Goal: Task Accomplishment & Management: Use online tool/utility

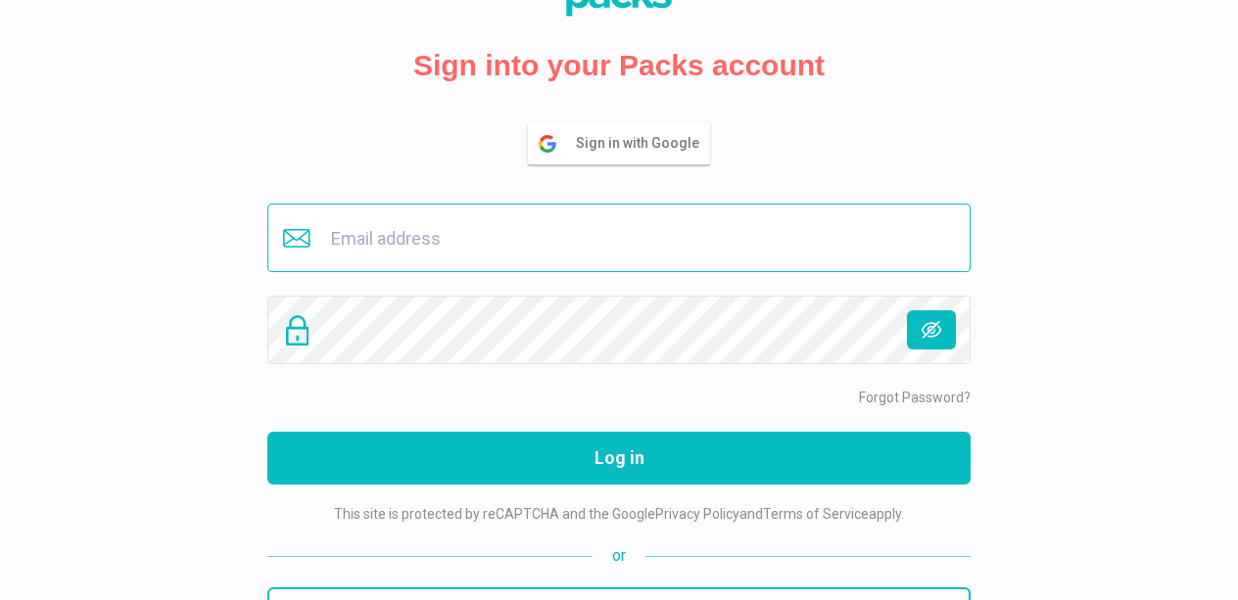
scroll to position [157, 0]
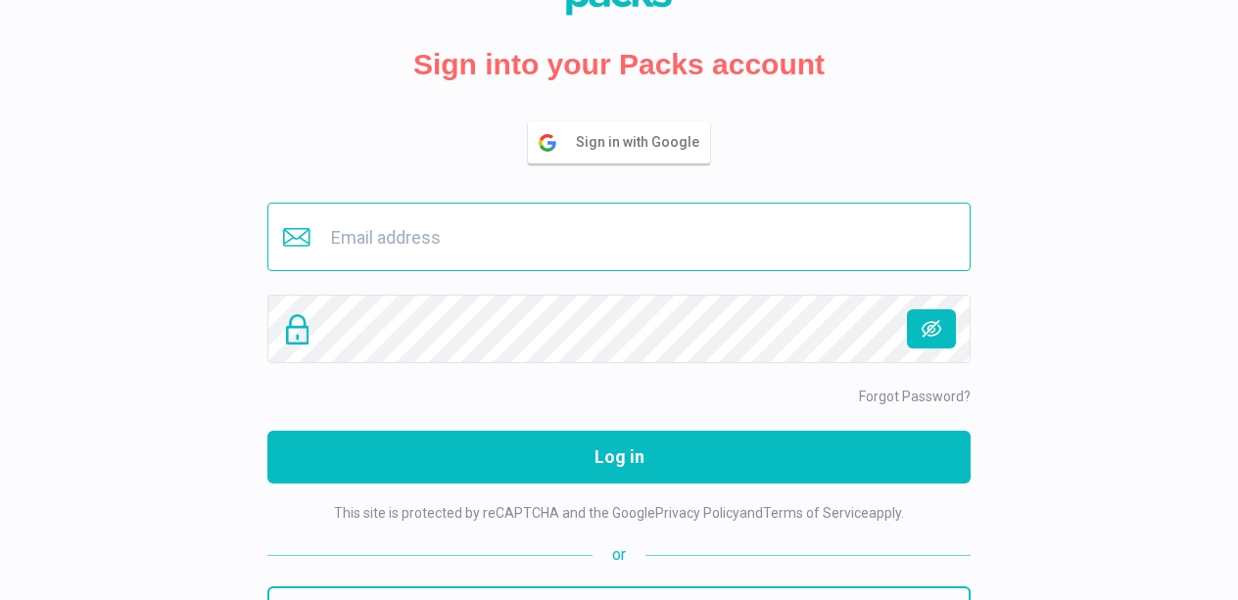
click at [728, 234] on input "email" at bounding box center [618, 237] width 703 height 69
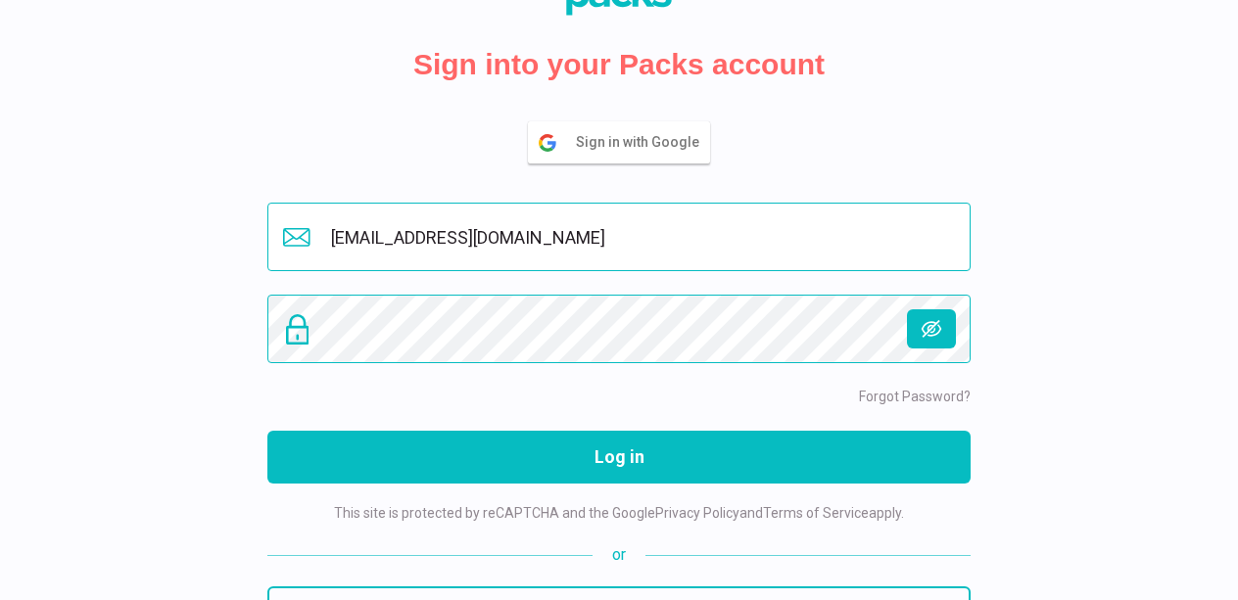
click at [267, 431] on button "Log in" at bounding box center [618, 457] width 703 height 53
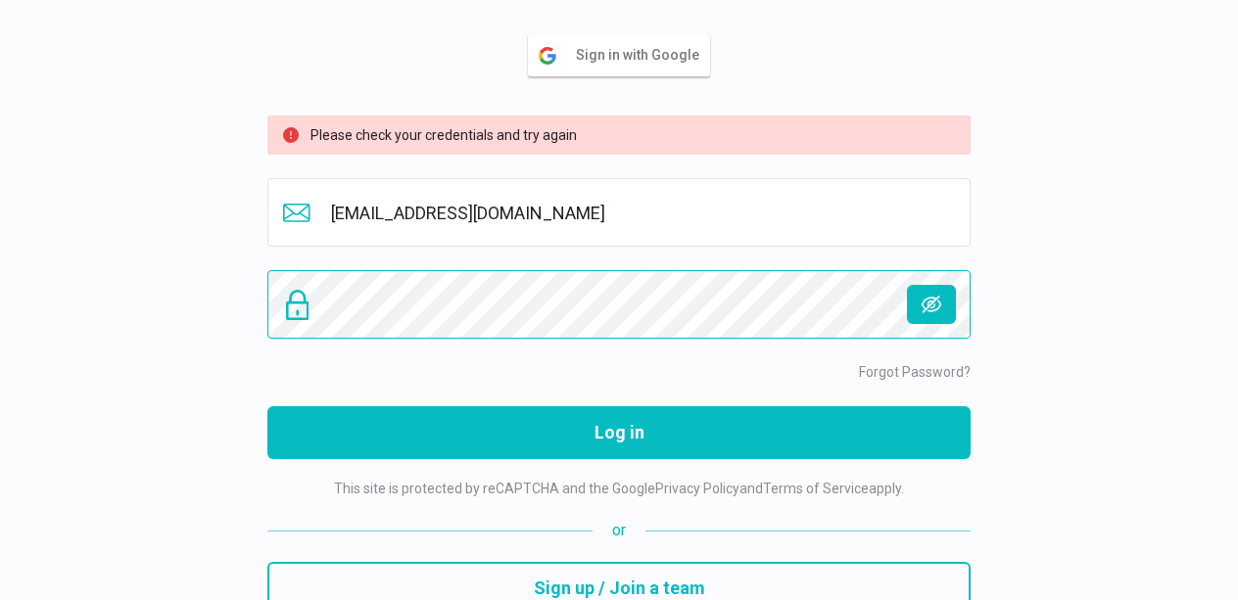
scroll to position [288, 0]
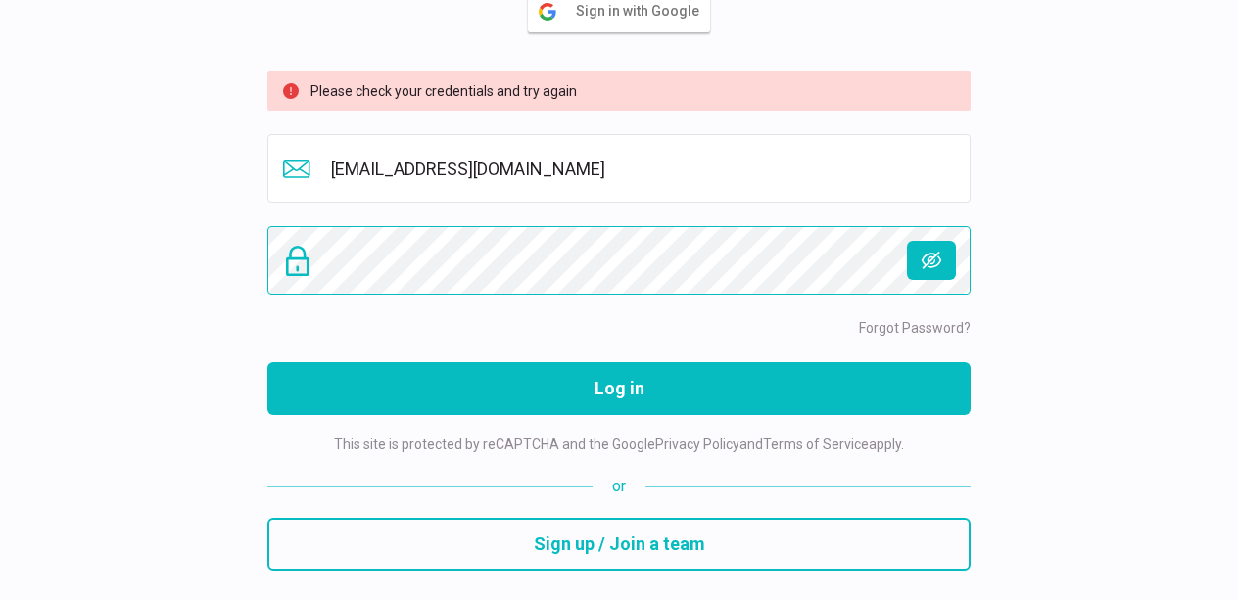
click at [303, 262] on div at bounding box center [618, 260] width 703 height 69
click at [267, 362] on button "Log in" at bounding box center [618, 388] width 703 height 53
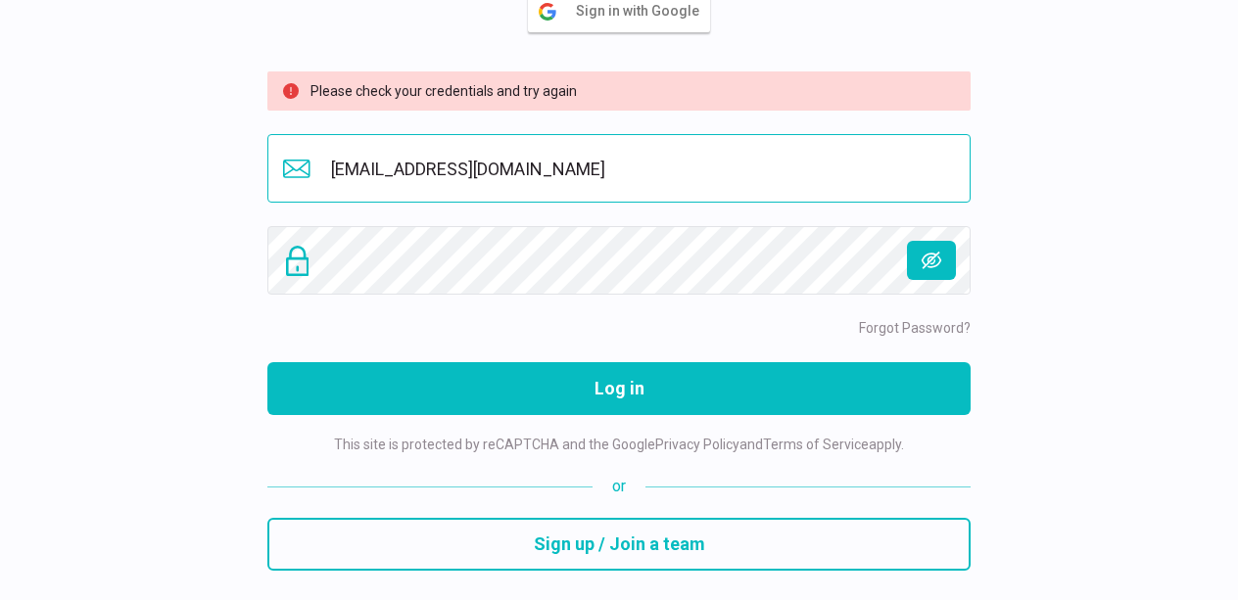
click at [567, 170] on input "[EMAIL_ADDRESS][DOMAIN_NAME]" at bounding box center [618, 168] width 703 height 69
drag, startPoint x: 567, startPoint y: 169, endPoint x: 207, endPoint y: 178, distance: 360.4
click at [207, 178] on div "Sign into your Packs account Sign in with Google Please check your credentials …" at bounding box center [619, 156] width 1238 height 888
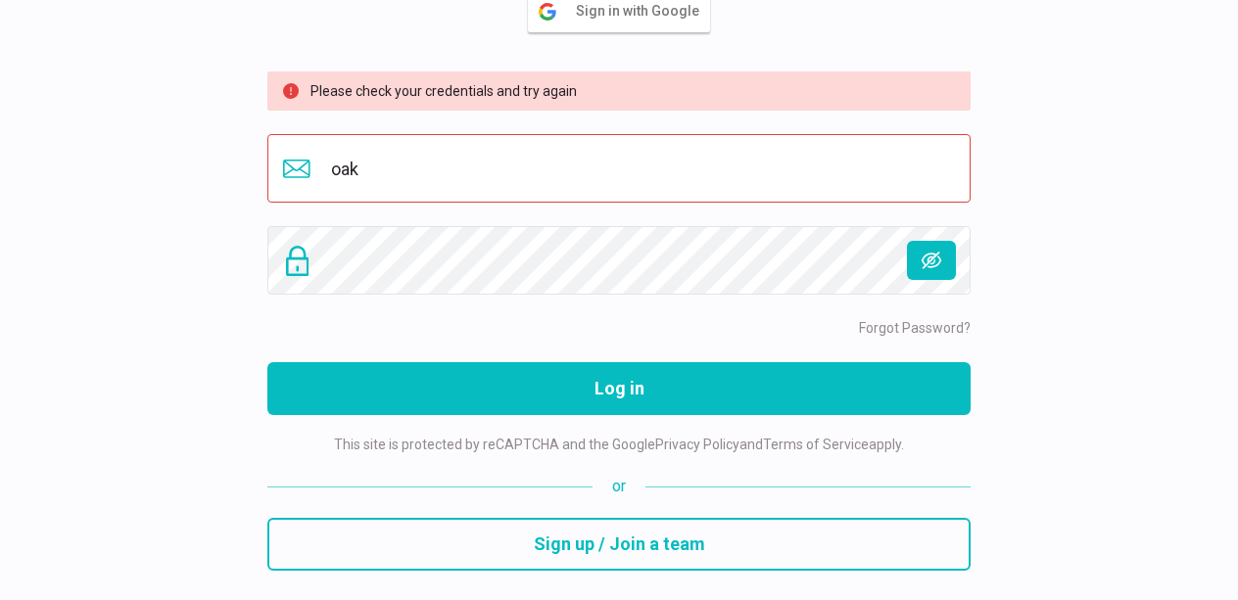
type input "[EMAIL_ADDRESS][DOMAIN_NAME]"
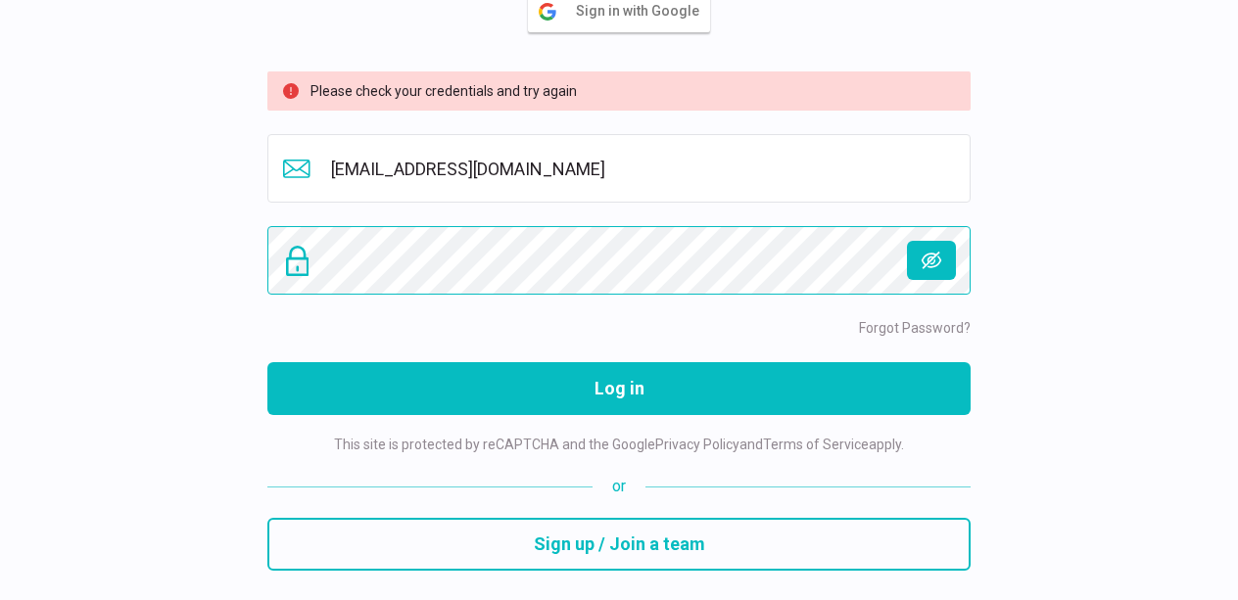
click at [175, 258] on div "Sign into your Packs account Sign in with Google Please check your credentials …" at bounding box center [619, 156] width 1238 height 888
click at [267, 362] on button "Log in" at bounding box center [618, 388] width 703 height 53
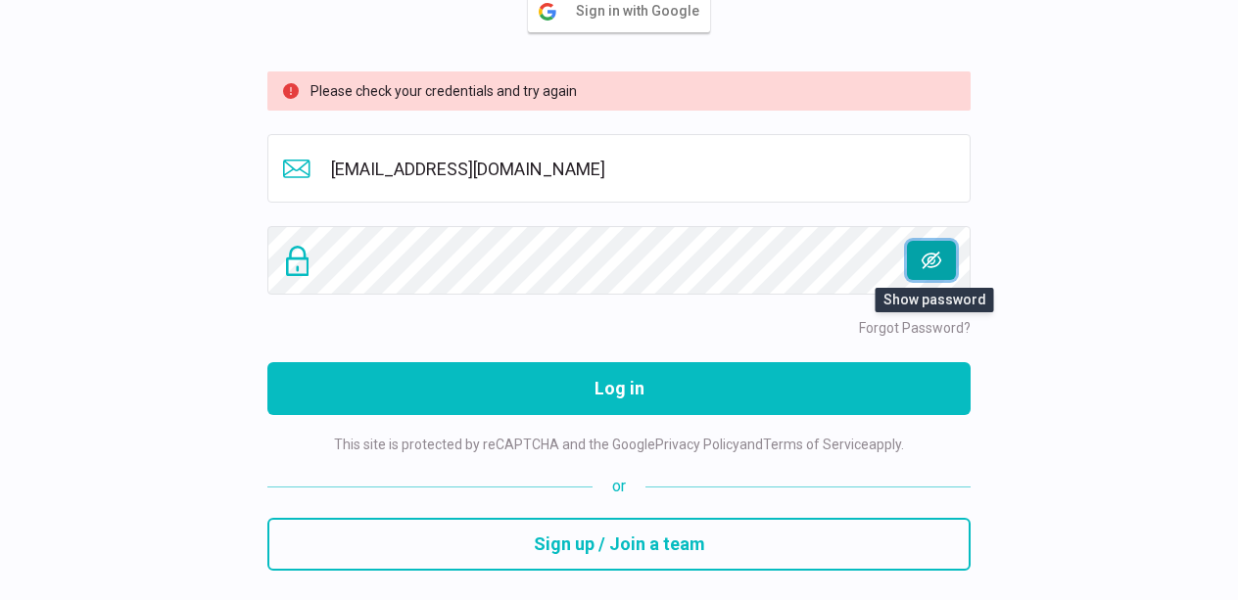
click at [931, 258] on icon "button" at bounding box center [930, 260] width 23 height 23
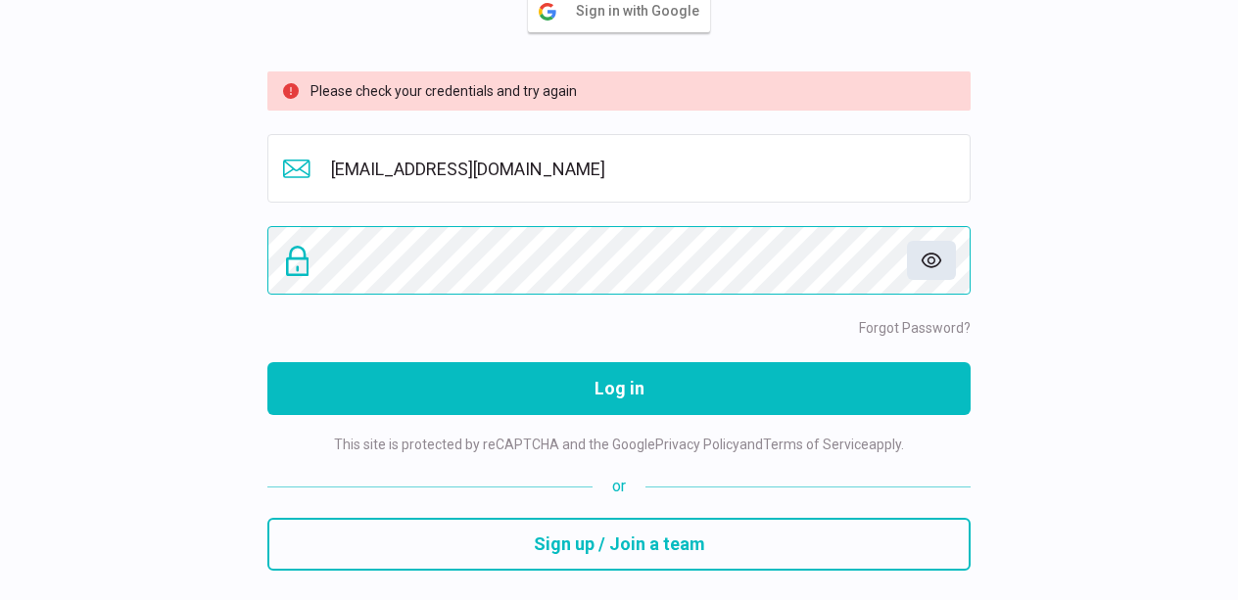
click at [258, 243] on div "Sign into your Packs account Sign in with Google Please check your credentials …" at bounding box center [619, 156] width 734 height 888
click at [239, 251] on div "Sign into your Packs account Sign in with Google Please check your credentials …" at bounding box center [619, 156] width 1238 height 888
click at [267, 362] on button "Log in" at bounding box center [618, 388] width 703 height 53
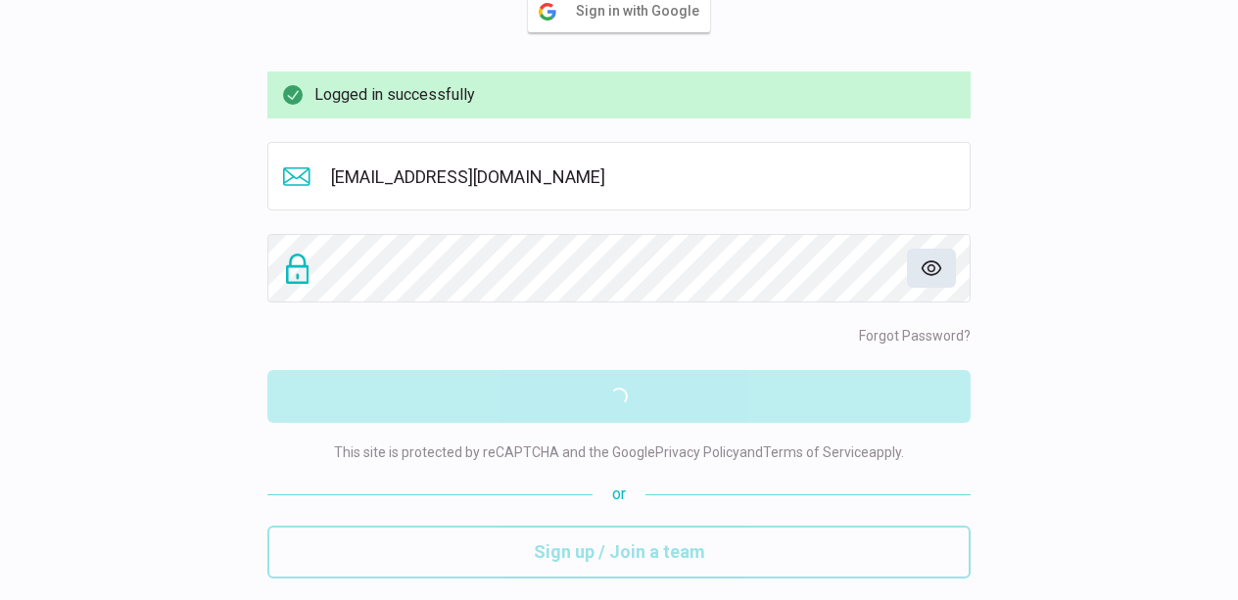
scroll to position [0, 0]
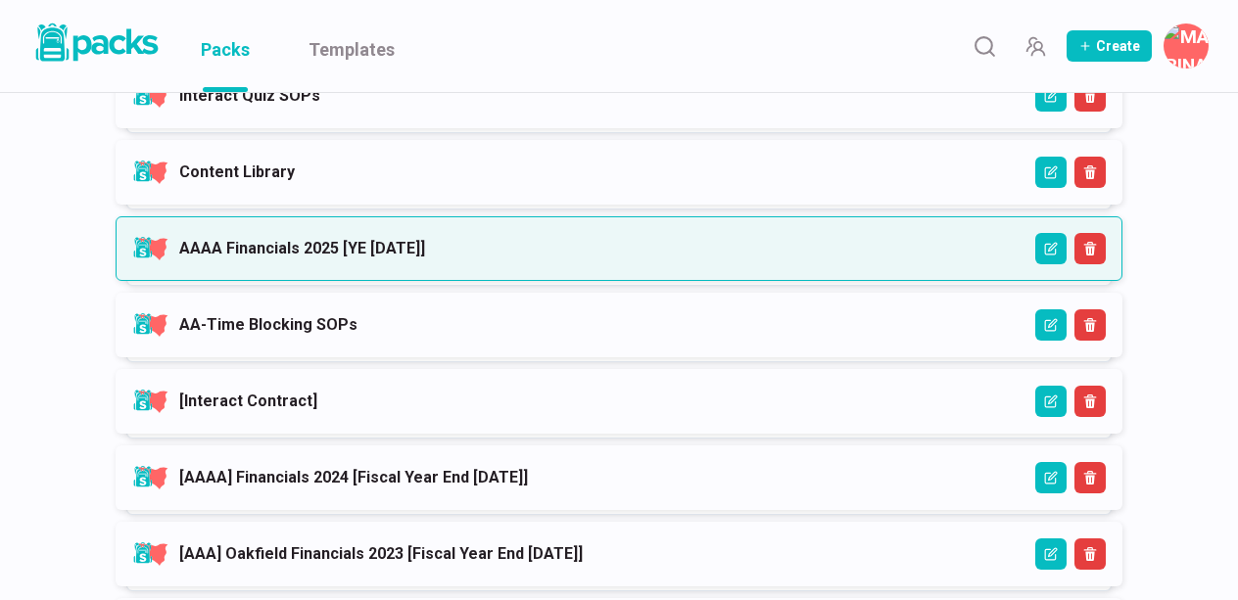
scroll to position [1426, 0]
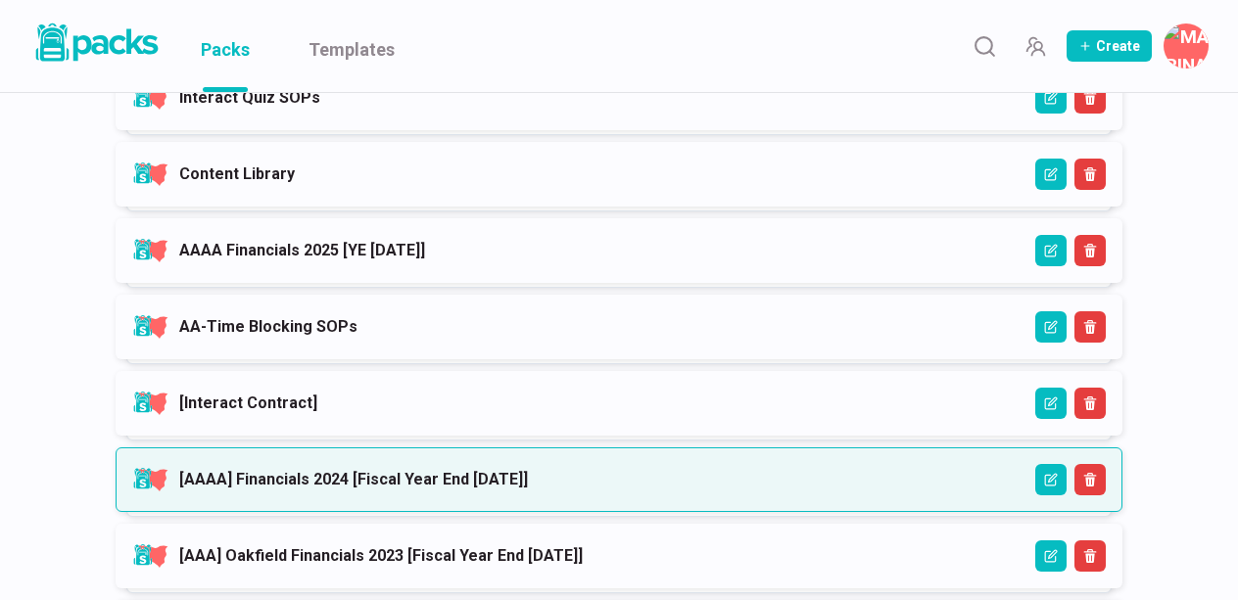
click at [288, 483] on link "[AAAA] Financials 2024 [Fiscal Year End [DATE]]" at bounding box center [353, 479] width 349 height 19
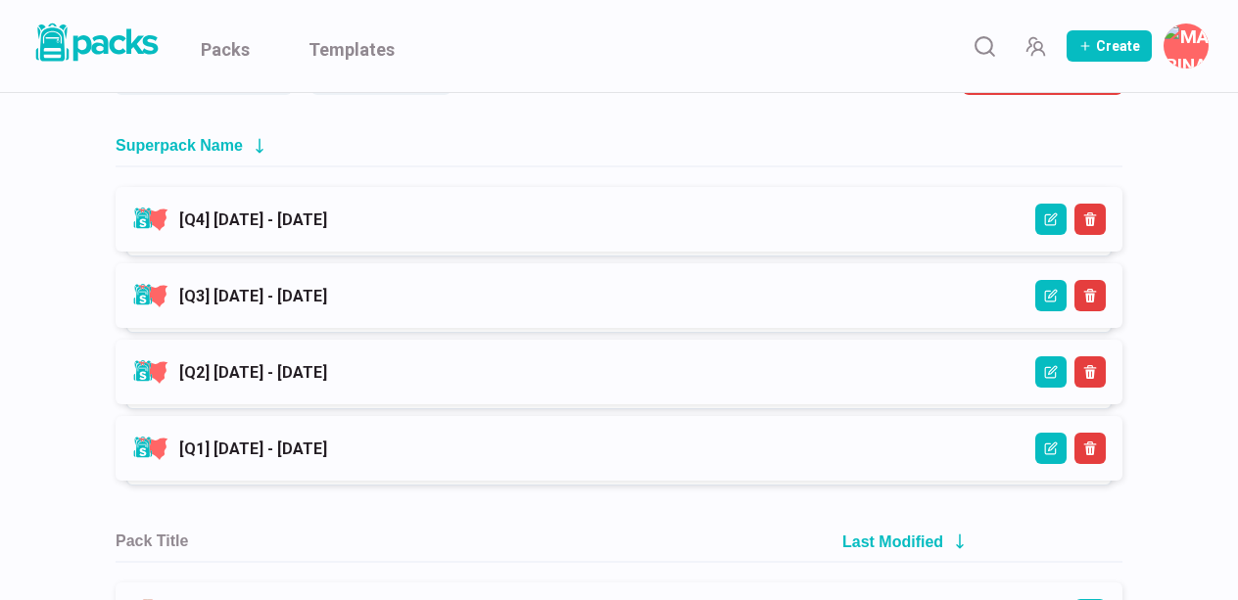
scroll to position [273, 0]
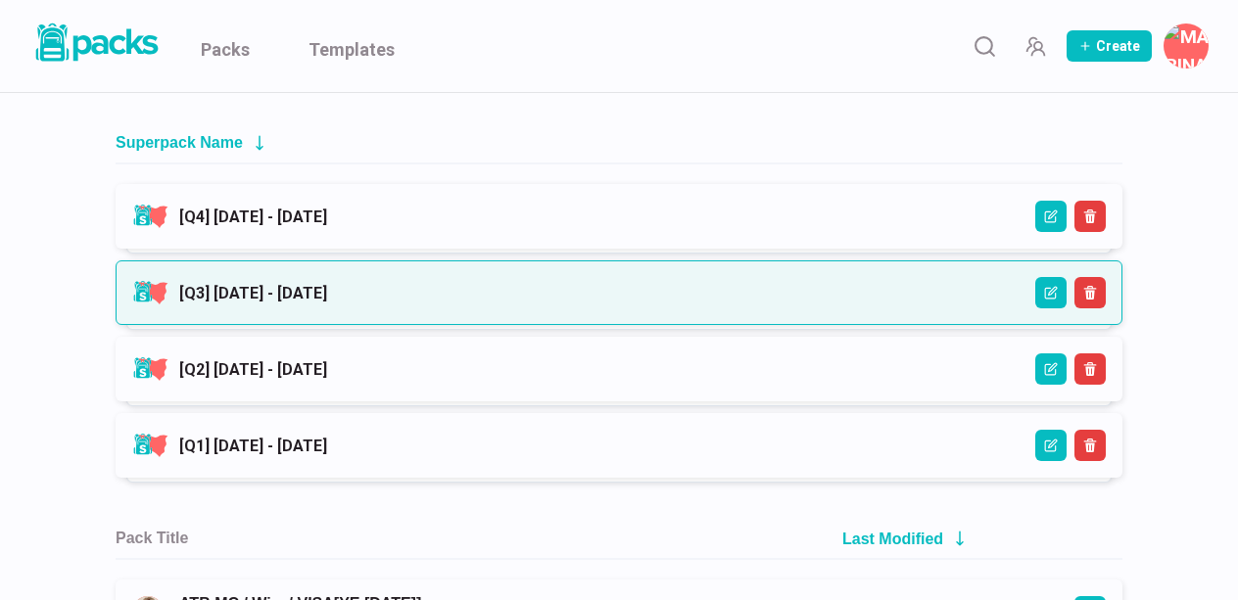
click at [327, 294] on link "[Q3] September - November 2024" at bounding box center [253, 293] width 148 height 19
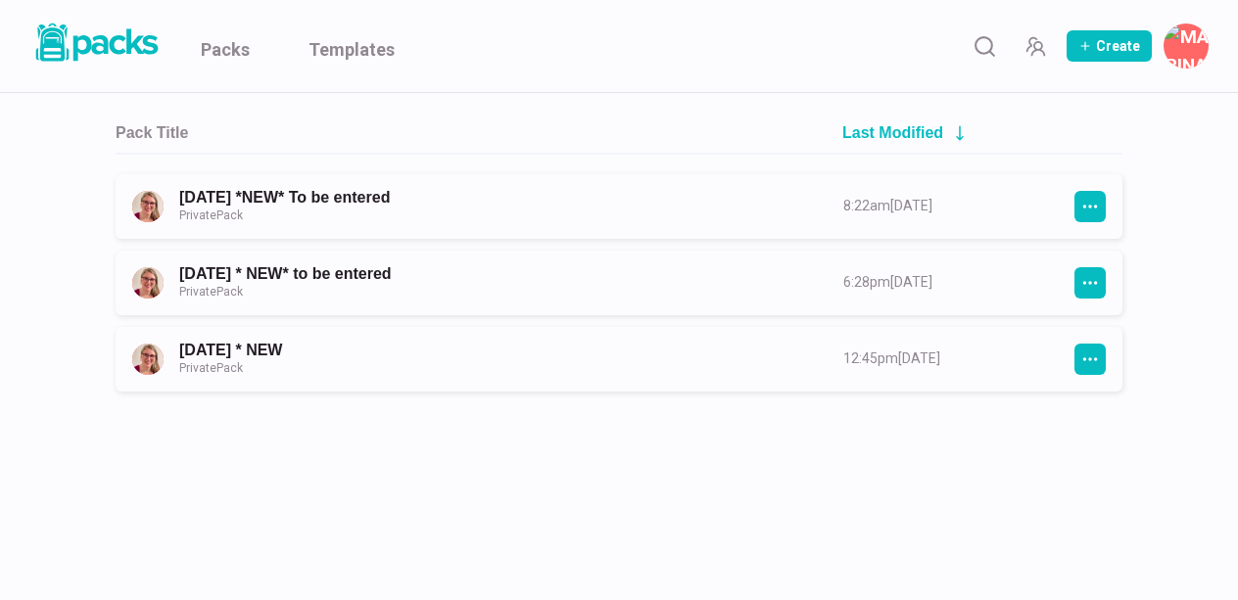
scroll to position [231, 0]
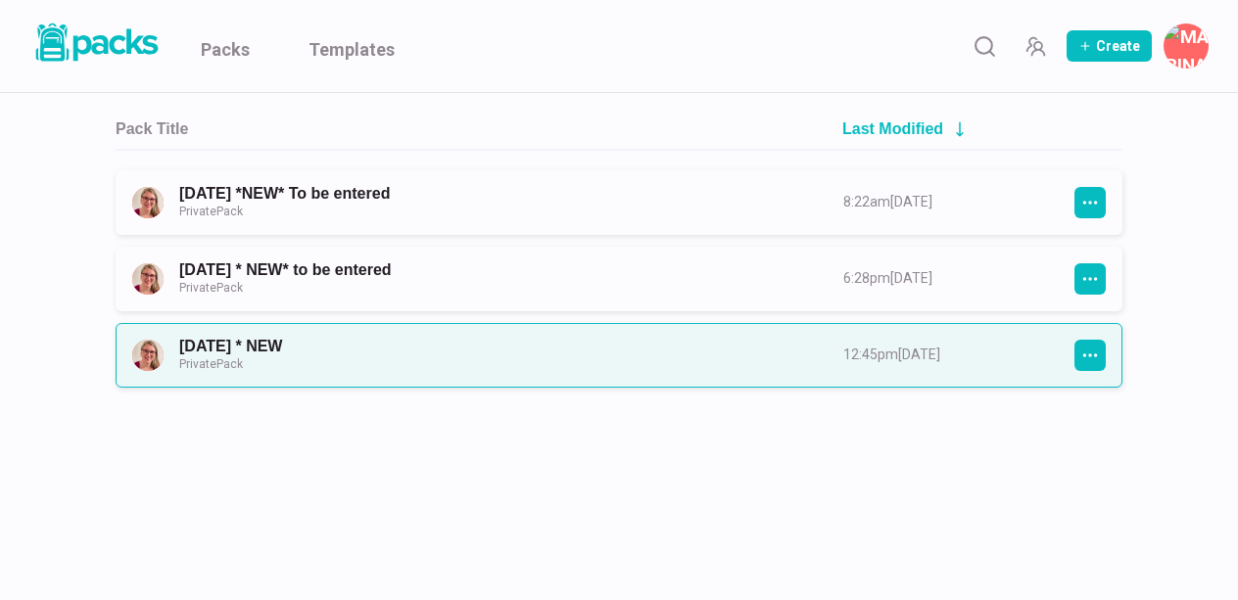
click at [321, 356] on link "September 2024 * NEW Private Pack" at bounding box center [493, 355] width 629 height 36
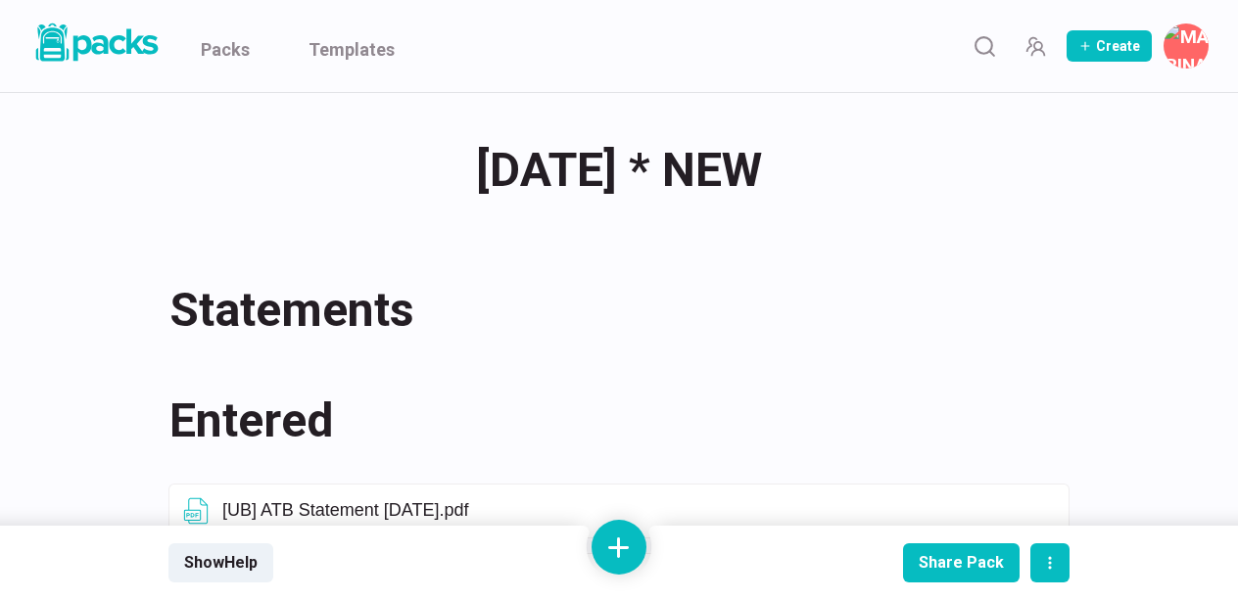
click at [751, 172] on div "September 2024 * NEW September 2024 * NEW" at bounding box center [618, 170] width 901 height 76
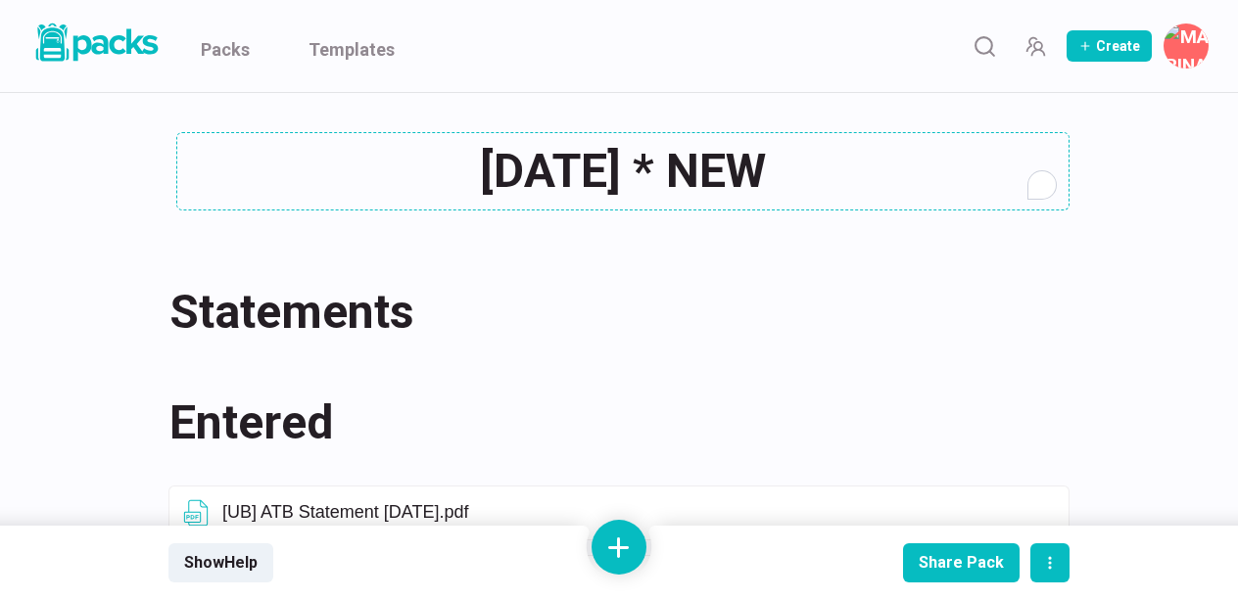
drag, startPoint x: 883, startPoint y: 168, endPoint x: 732, endPoint y: 171, distance: 150.8
click at [732, 171] on textarea "September 2024 * NEW" at bounding box center [622, 171] width 893 height 78
type textarea "September 2024"
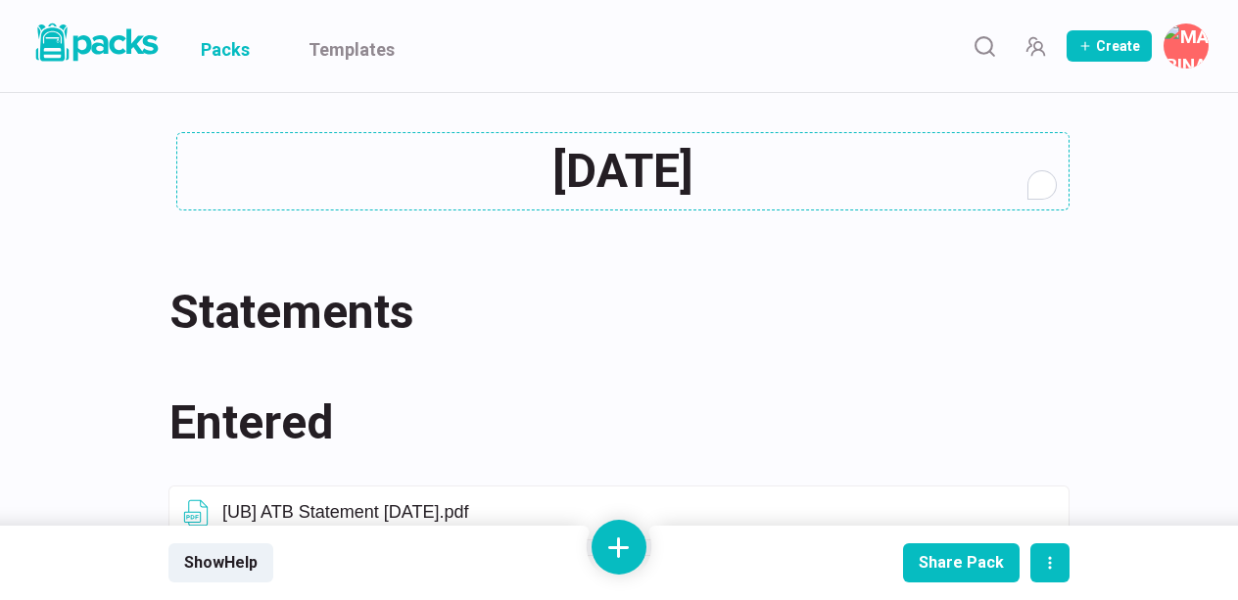
click at [235, 50] on link "Packs" at bounding box center [225, 46] width 49 height 92
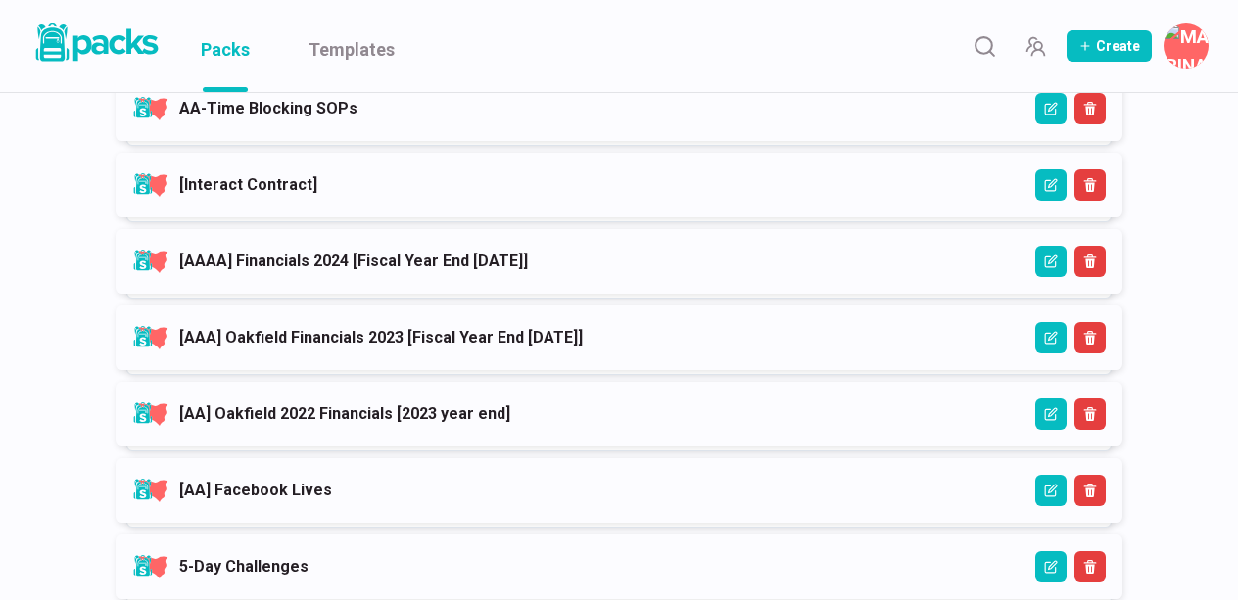
scroll to position [1659, 0]
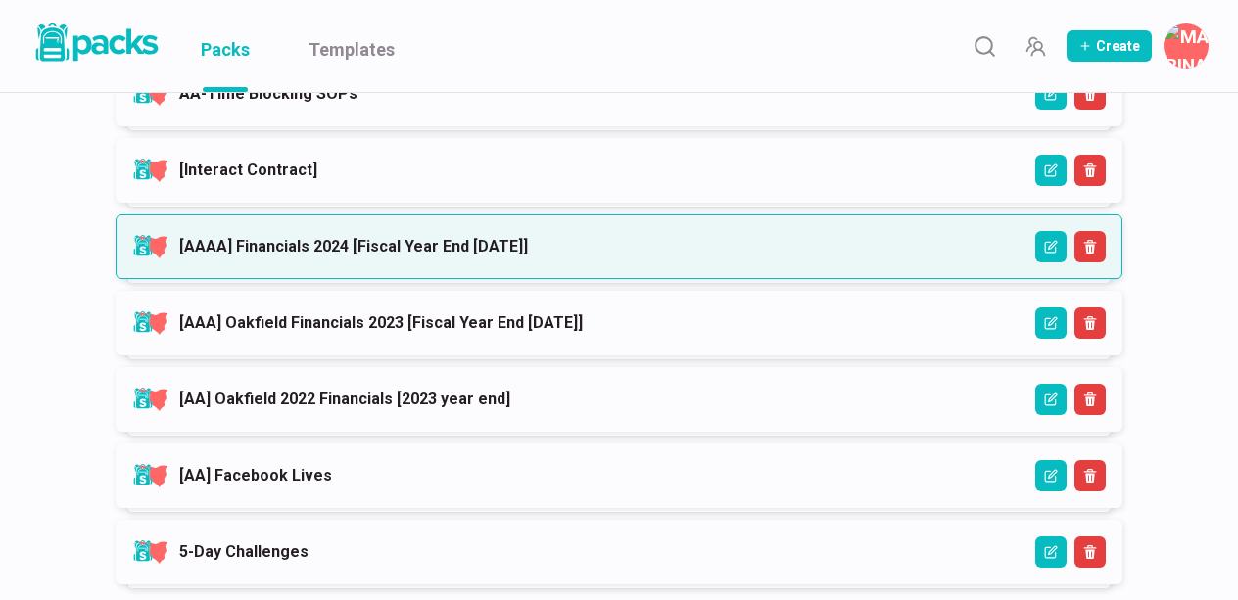
click at [371, 239] on link "[AAAA] Financials 2024 [Fiscal Year End February 2025]" at bounding box center [353, 246] width 349 height 19
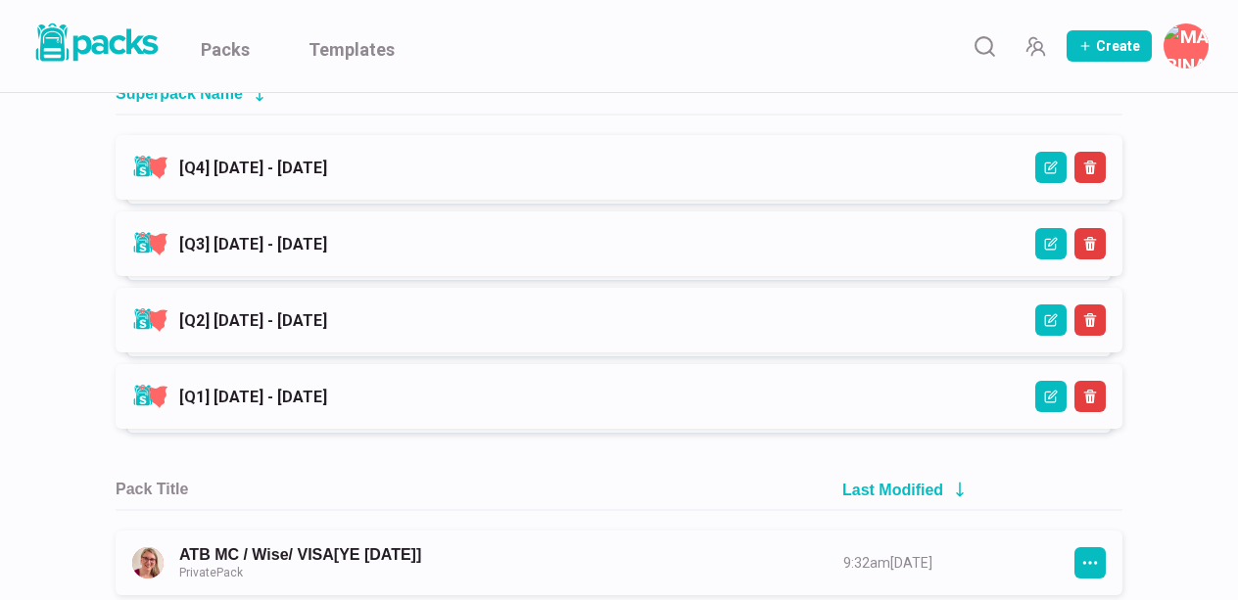
scroll to position [324, 0]
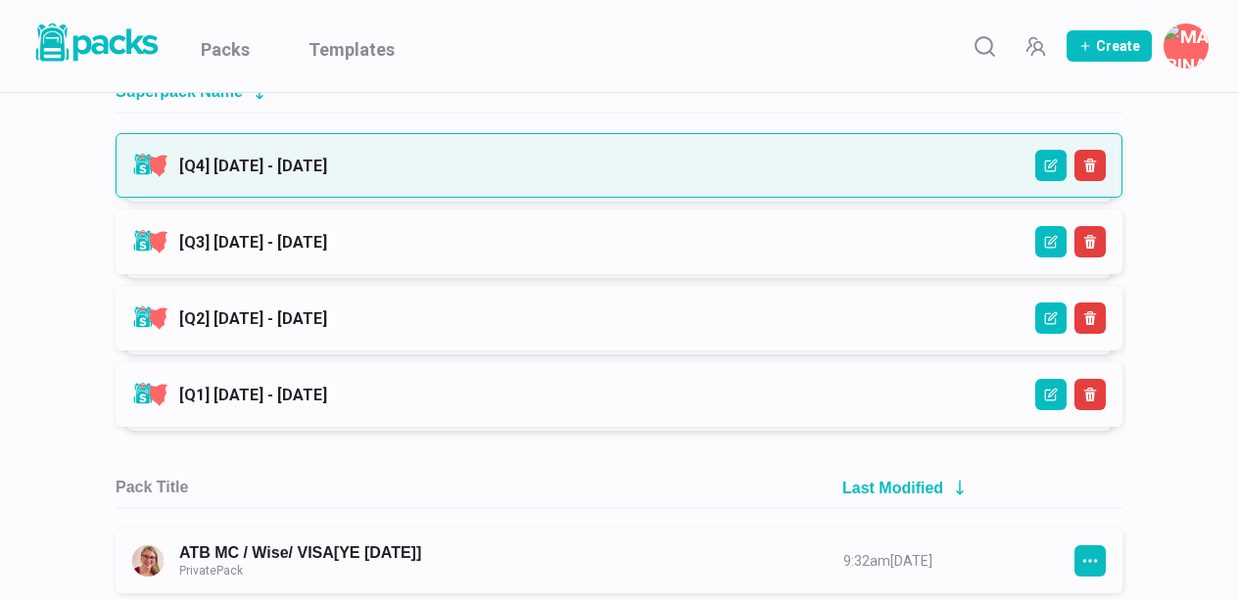
click at [327, 175] on link "[Q4] December - February 2025" at bounding box center [253, 166] width 148 height 19
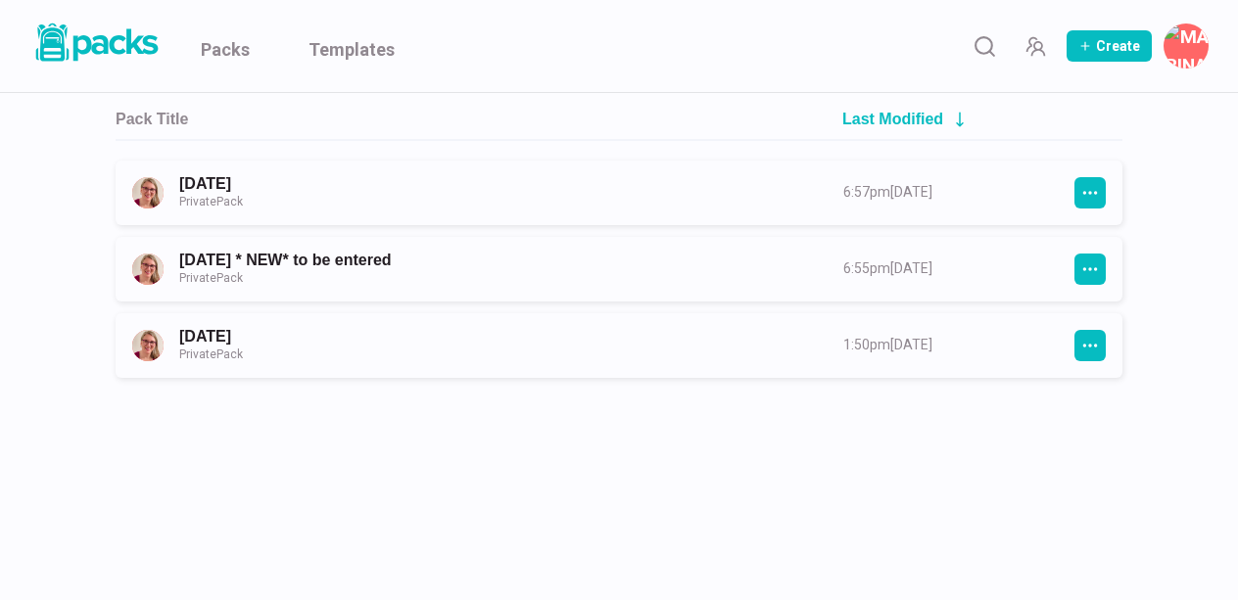
scroll to position [249, 0]
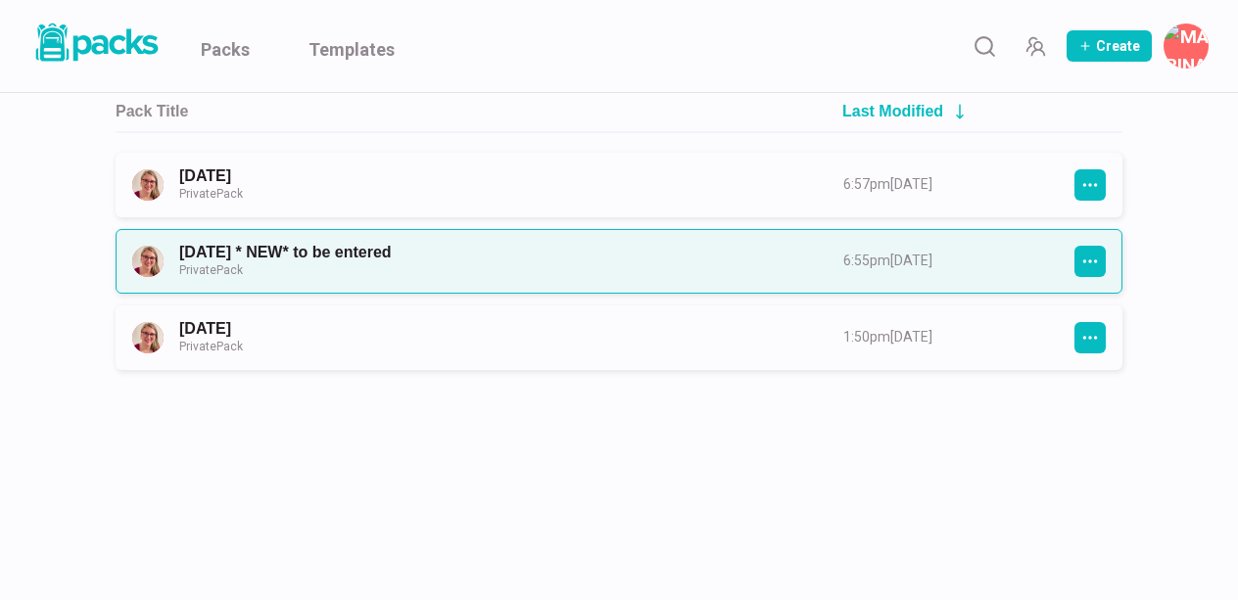
click at [377, 258] on link "December 2024 * NEW* to be entered Private Pack" at bounding box center [493, 261] width 629 height 36
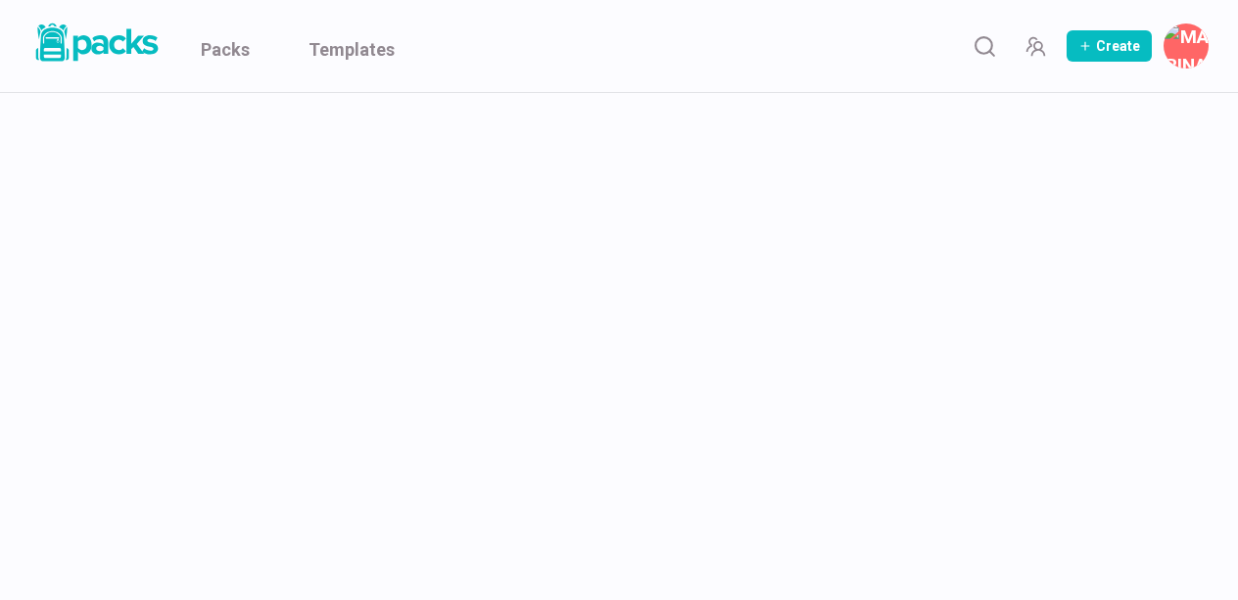
click at [377, 258] on html "Packs Templates Create Marina Gabor Edit profile Edit bio card Billing & invoic…" at bounding box center [619, 300] width 1238 height 600
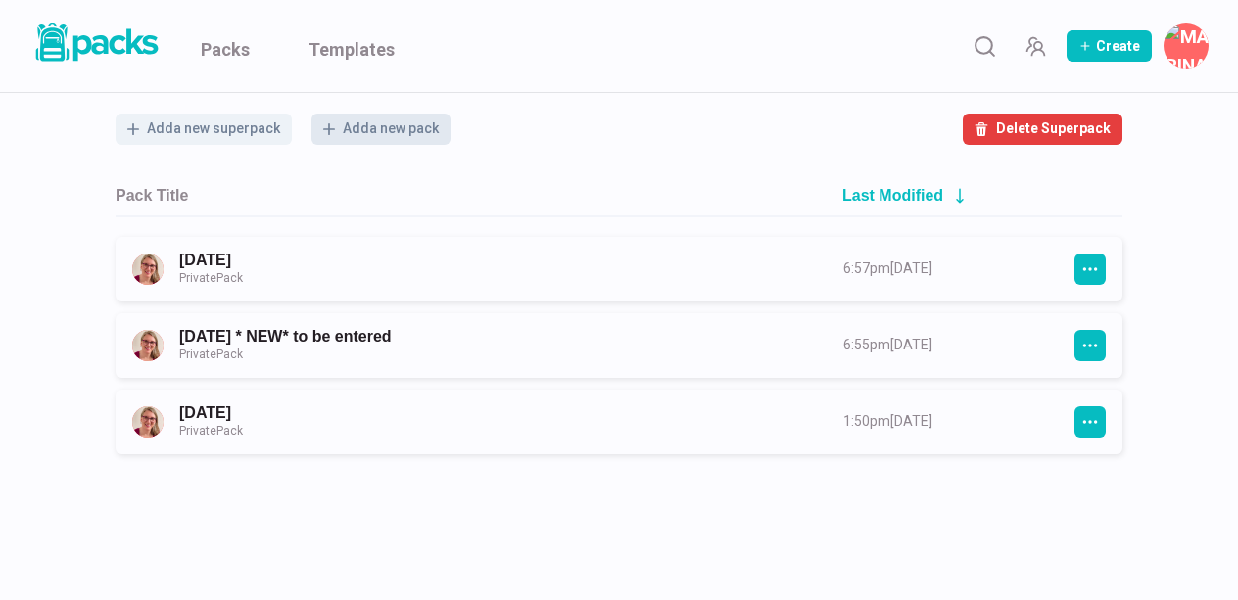
scroll to position [167, 0]
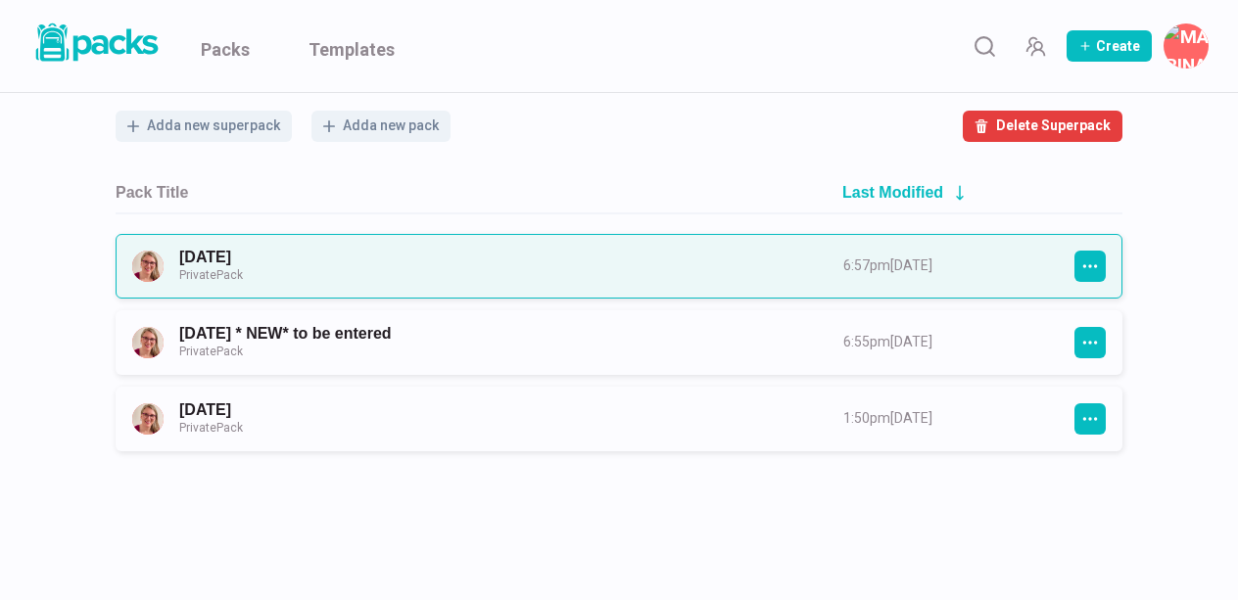
click at [336, 261] on link "January 2025 Private Pack" at bounding box center [493, 266] width 629 height 36
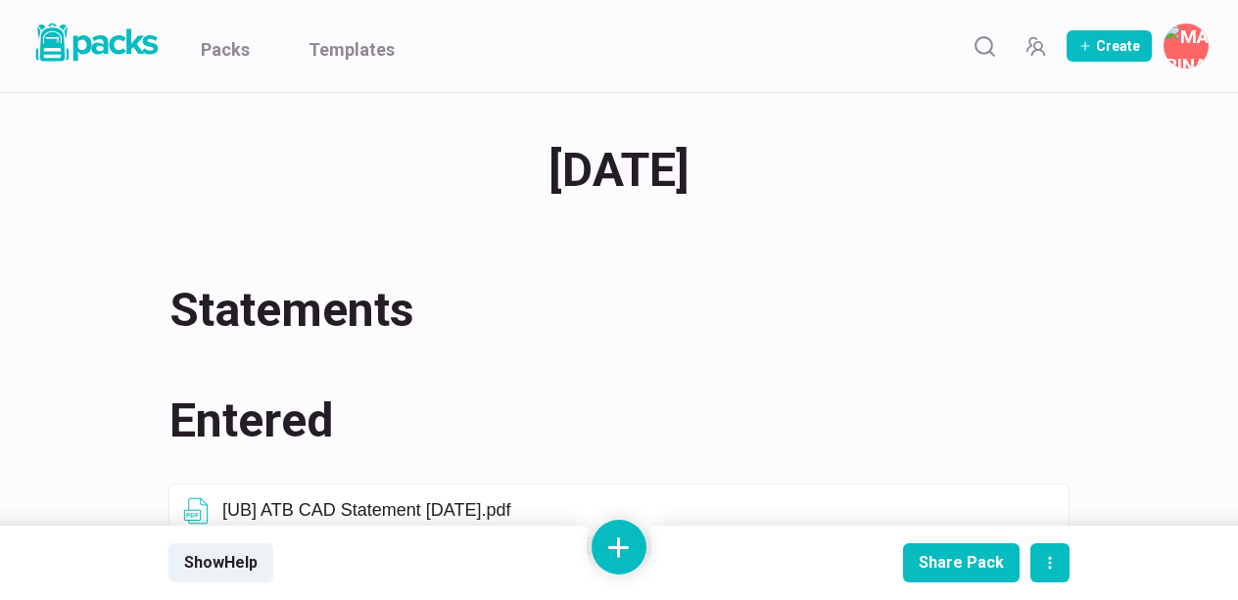
click at [773, 163] on div "January 2025 January 2025" at bounding box center [618, 170] width 901 height 76
click at [784, 163] on div "January 2025 January 2025" at bounding box center [618, 170] width 901 height 76
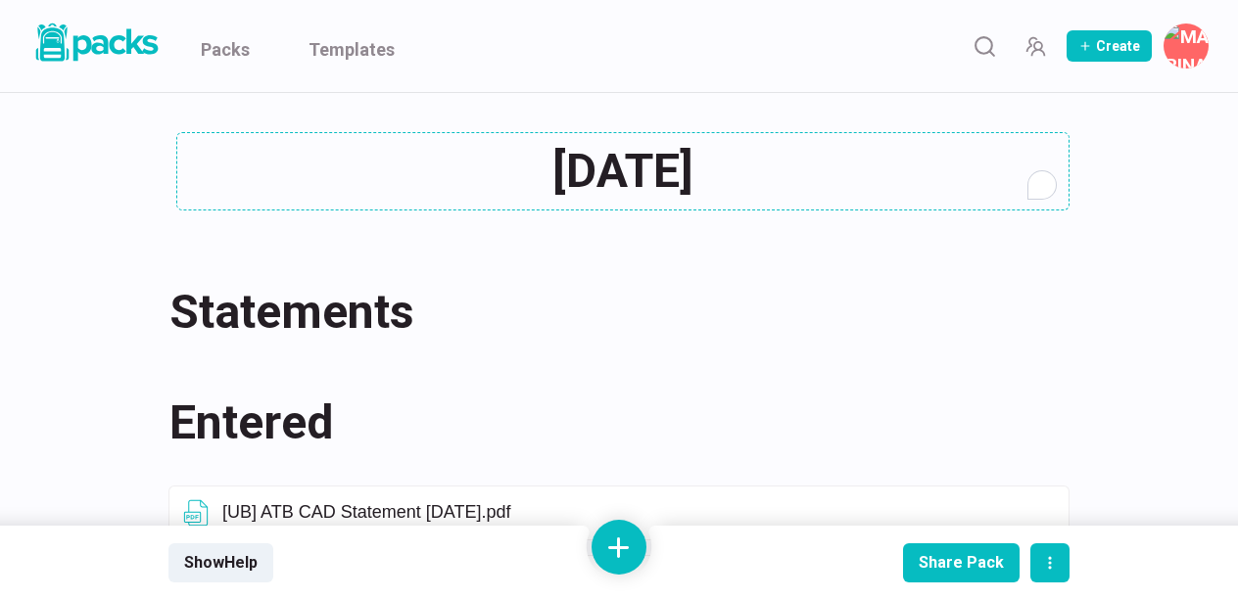
click at [753, 164] on div "January 2025 January 2025" at bounding box center [618, 171] width 901 height 78
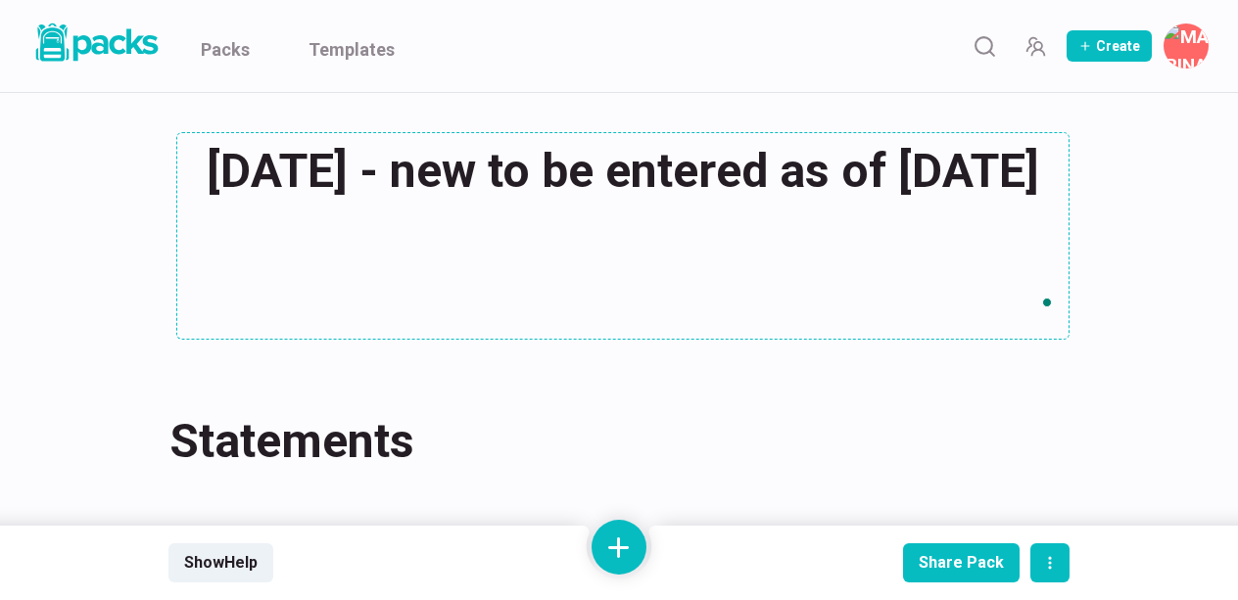
type textarea "January 2025 - new to be entered as of Sept 10/25"
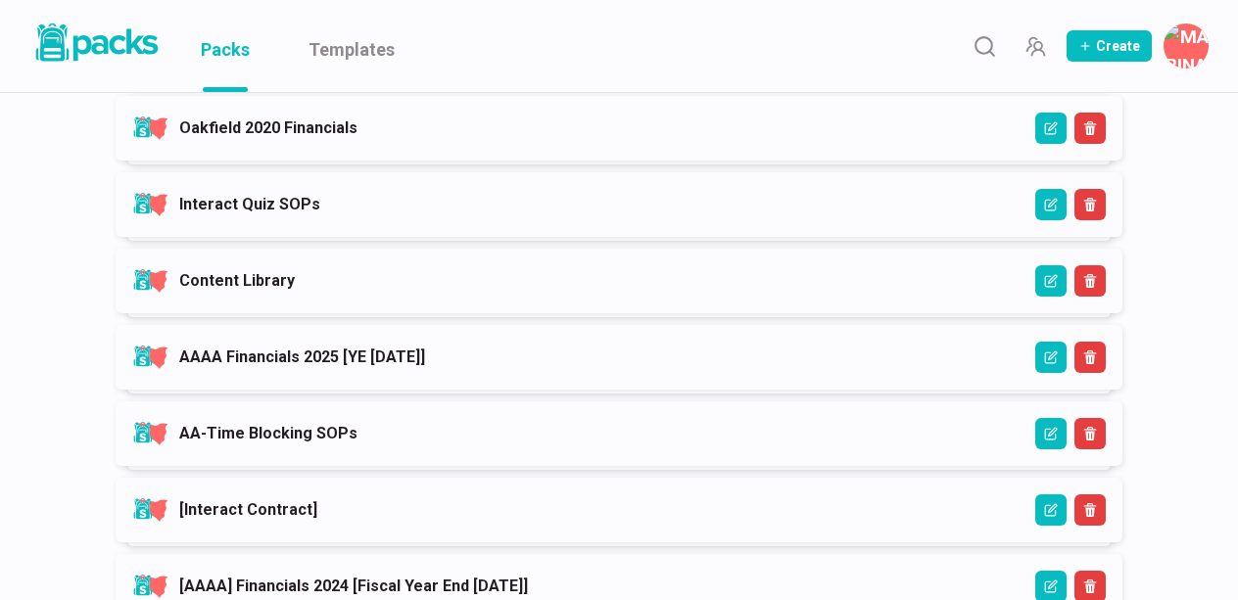
scroll to position [1448, 0]
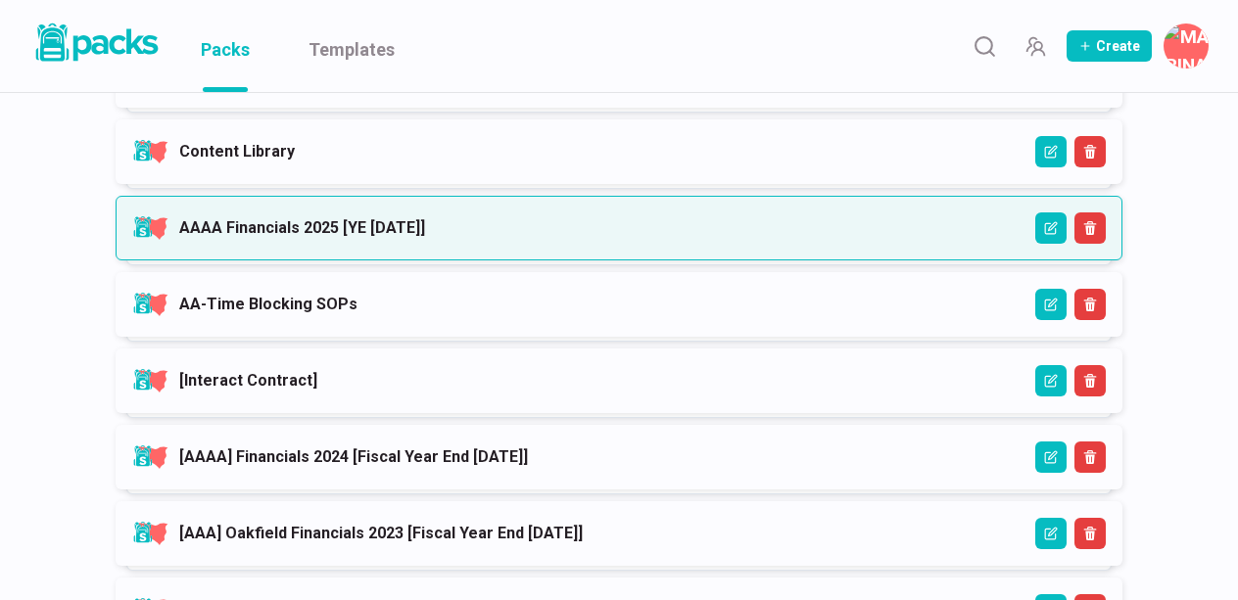
click at [389, 229] on link "AAAA Financials 2025 [YE February 2026]" at bounding box center [302, 227] width 246 height 19
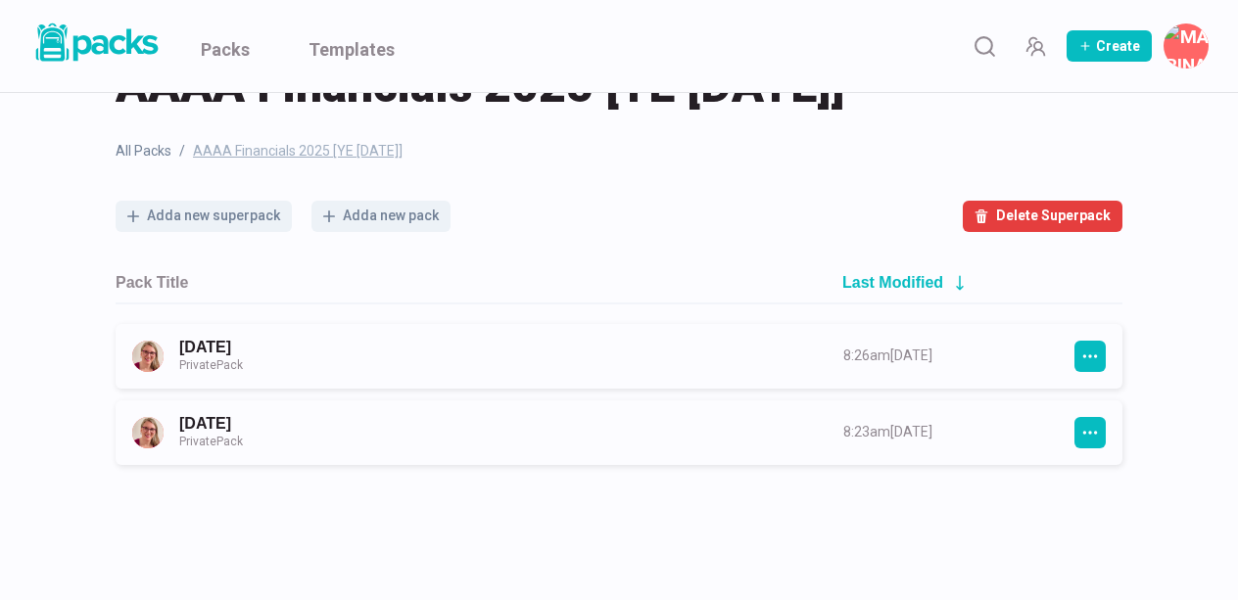
scroll to position [172, 0]
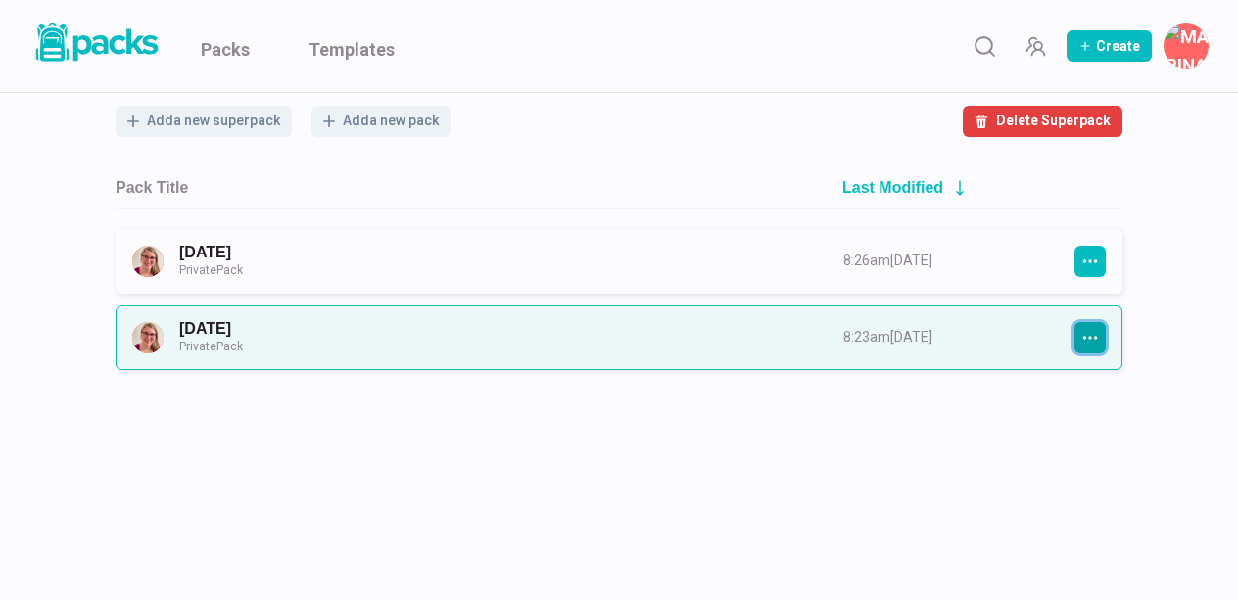
click at [1099, 336] on button "button" at bounding box center [1089, 337] width 31 height 31
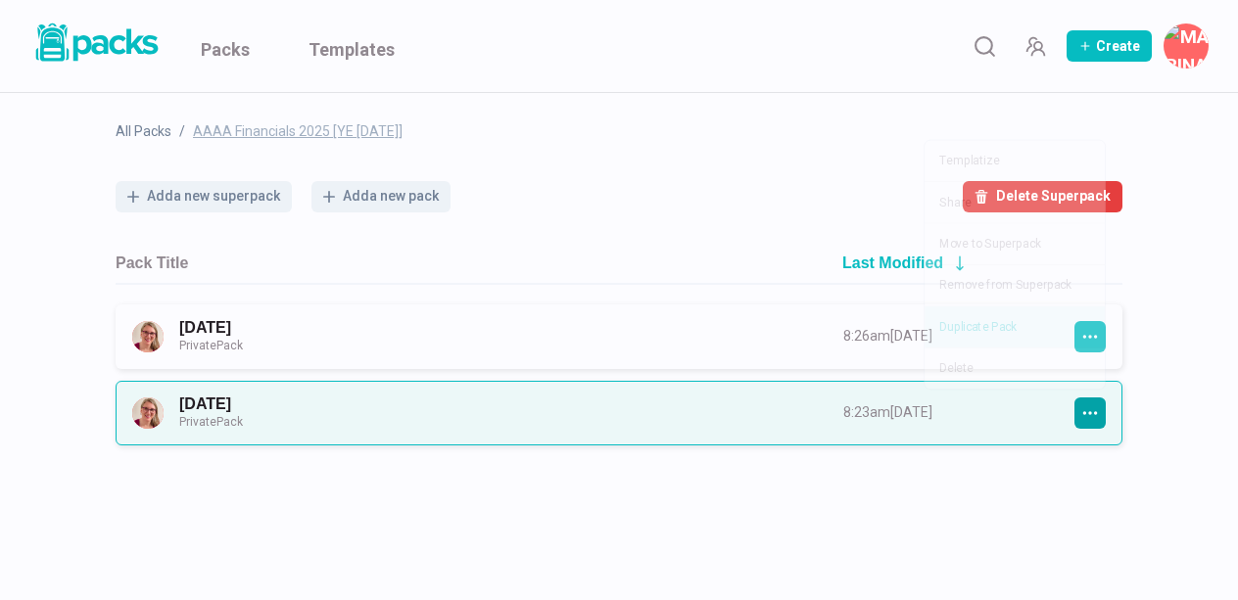
scroll to position [96, 0]
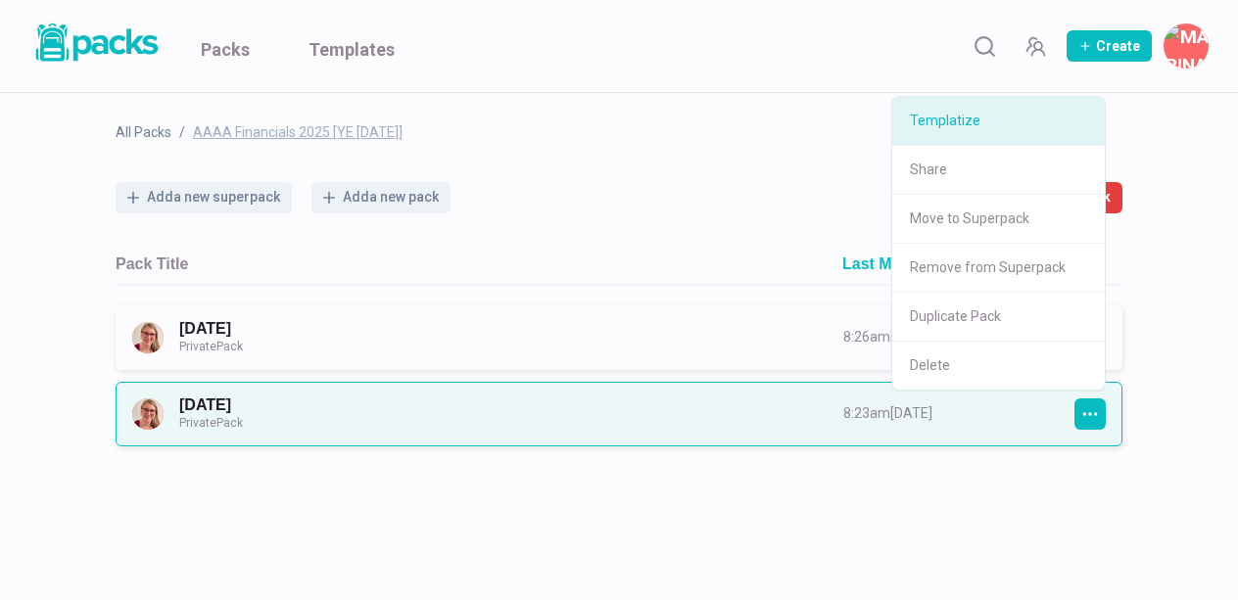
click at [965, 112] on button "Templatize" at bounding box center [998, 121] width 212 height 49
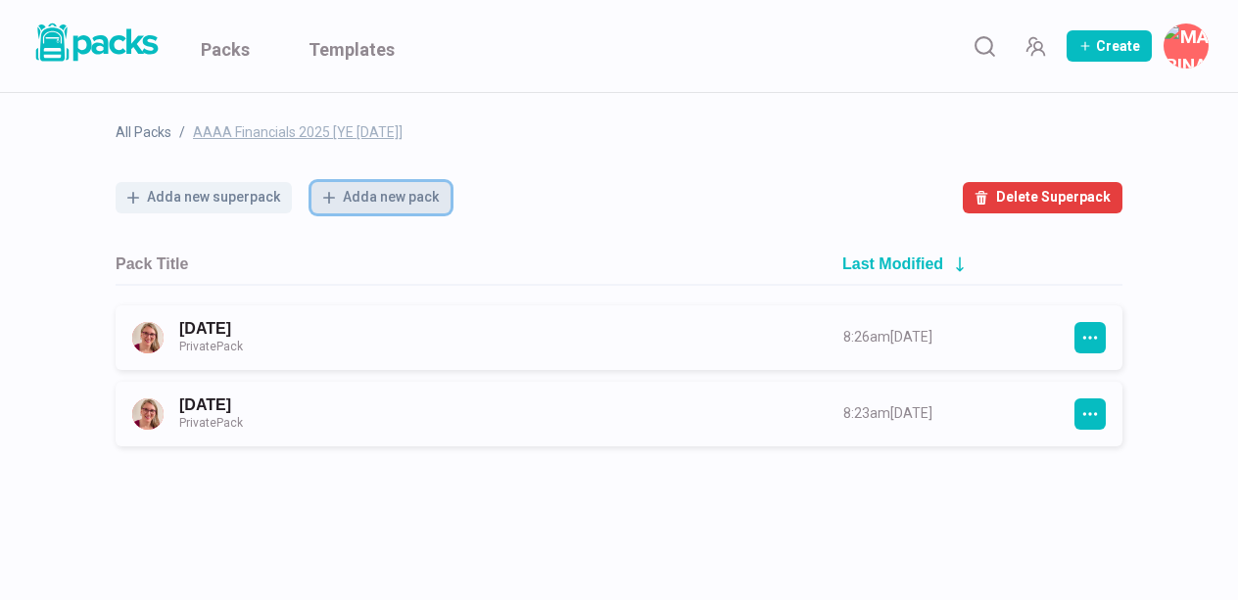
click at [405, 190] on button "Add a new pack" at bounding box center [380, 197] width 139 height 31
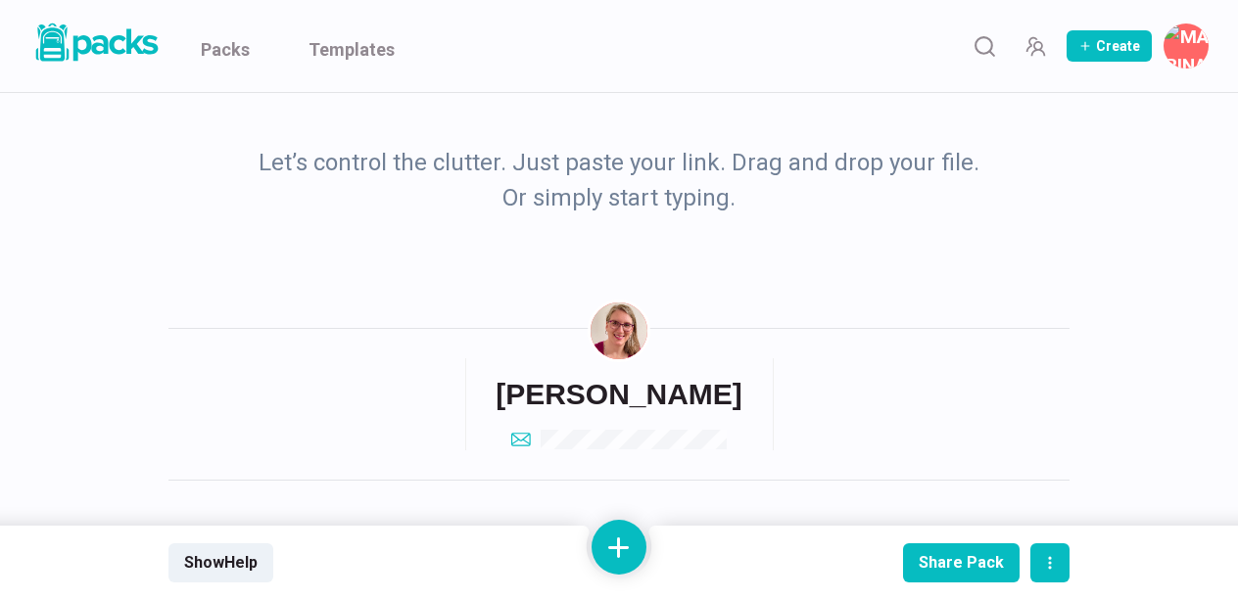
scroll to position [140, 0]
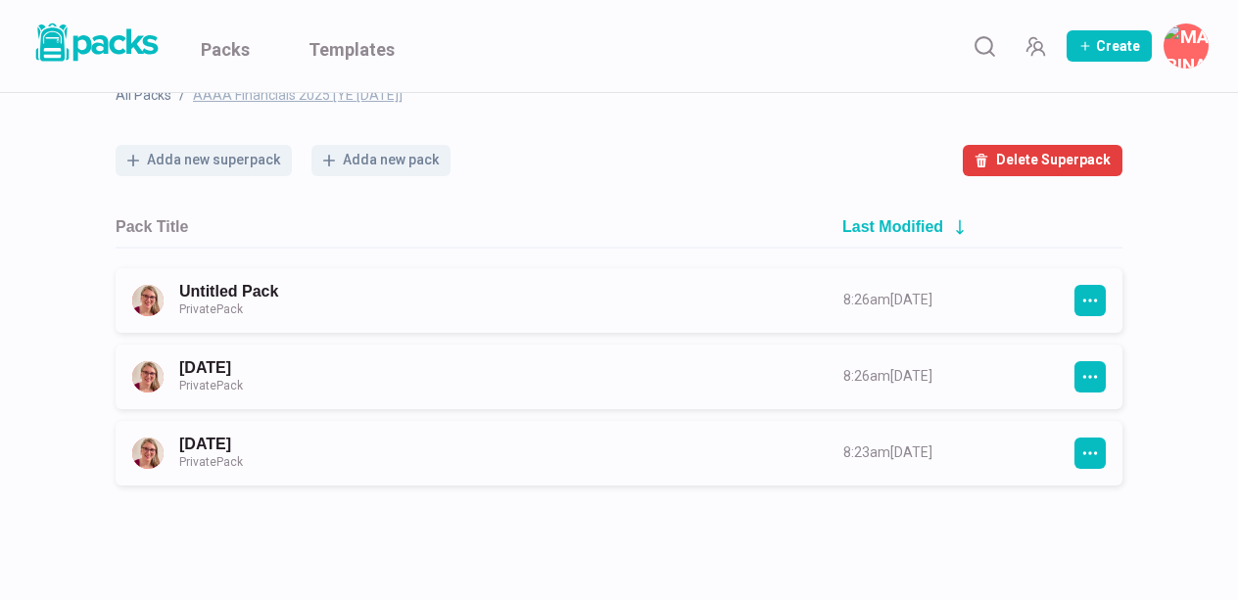
scroll to position [102, 0]
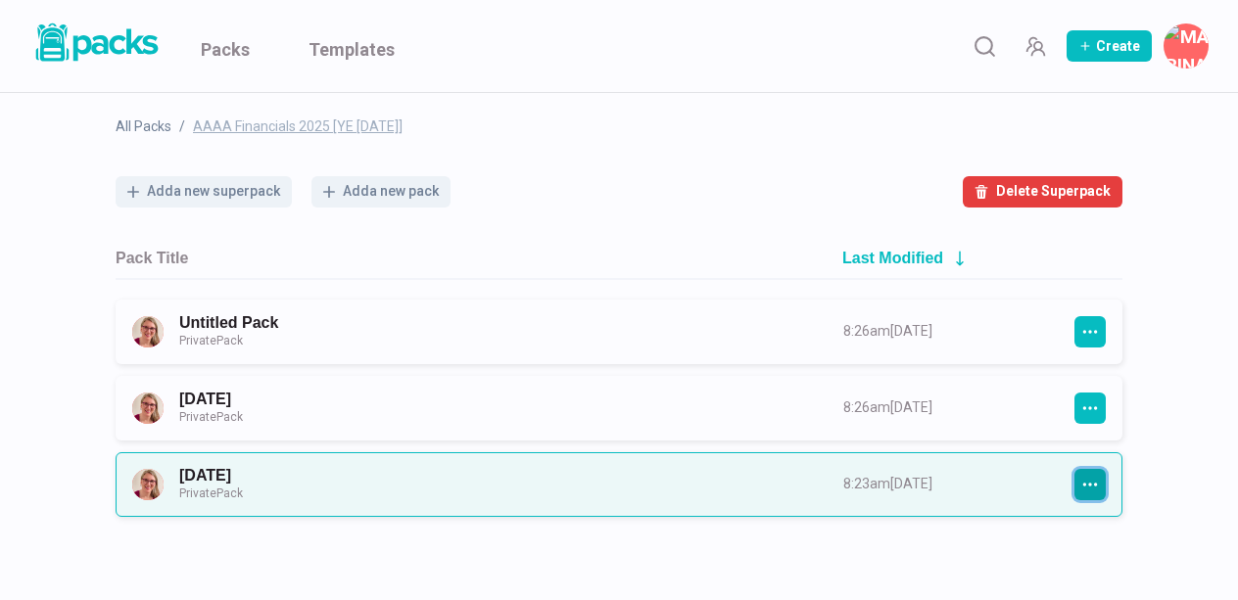
click at [1096, 483] on icon "button" at bounding box center [1090, 484] width 15 height 3
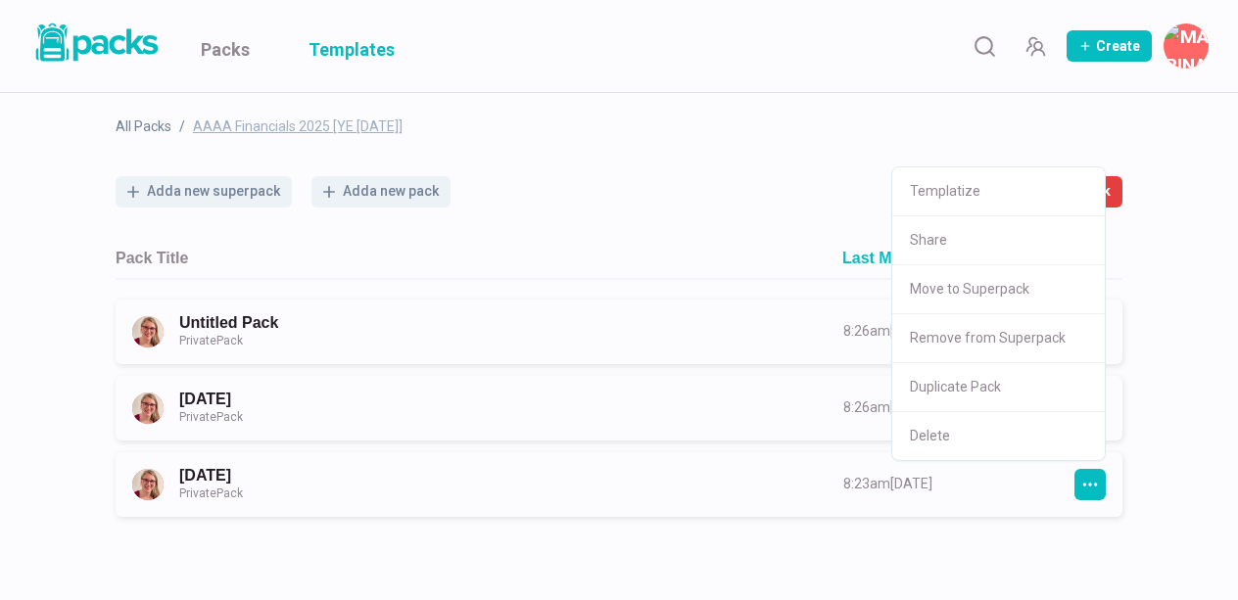
click at [344, 44] on link "Templates" at bounding box center [351, 46] width 86 height 92
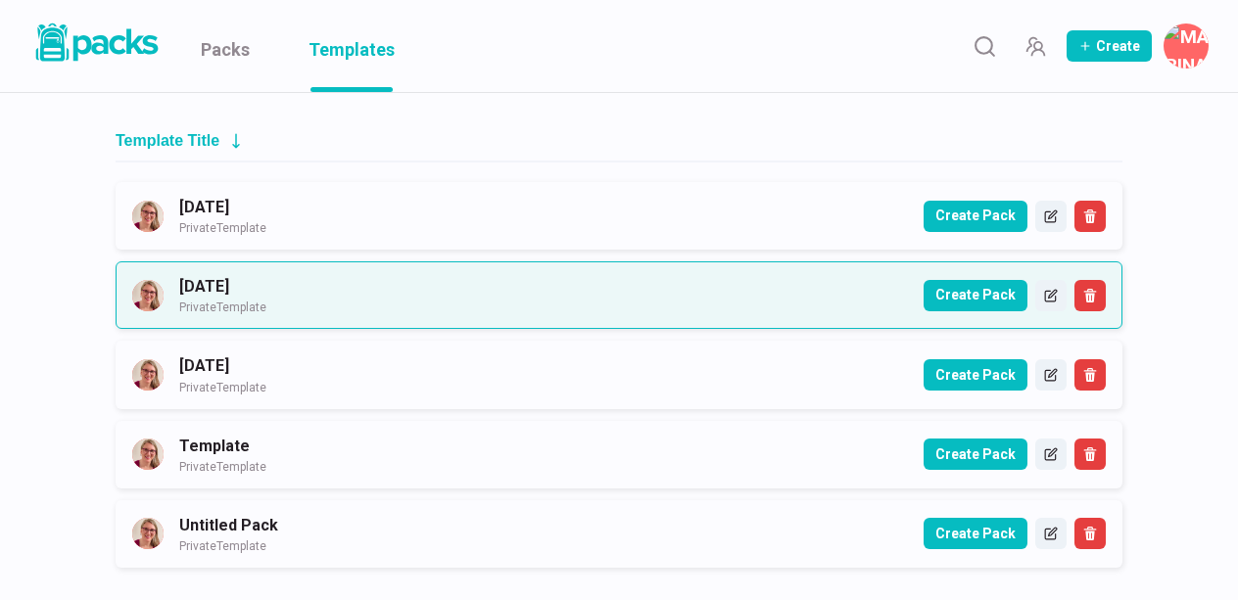
scroll to position [186, 0]
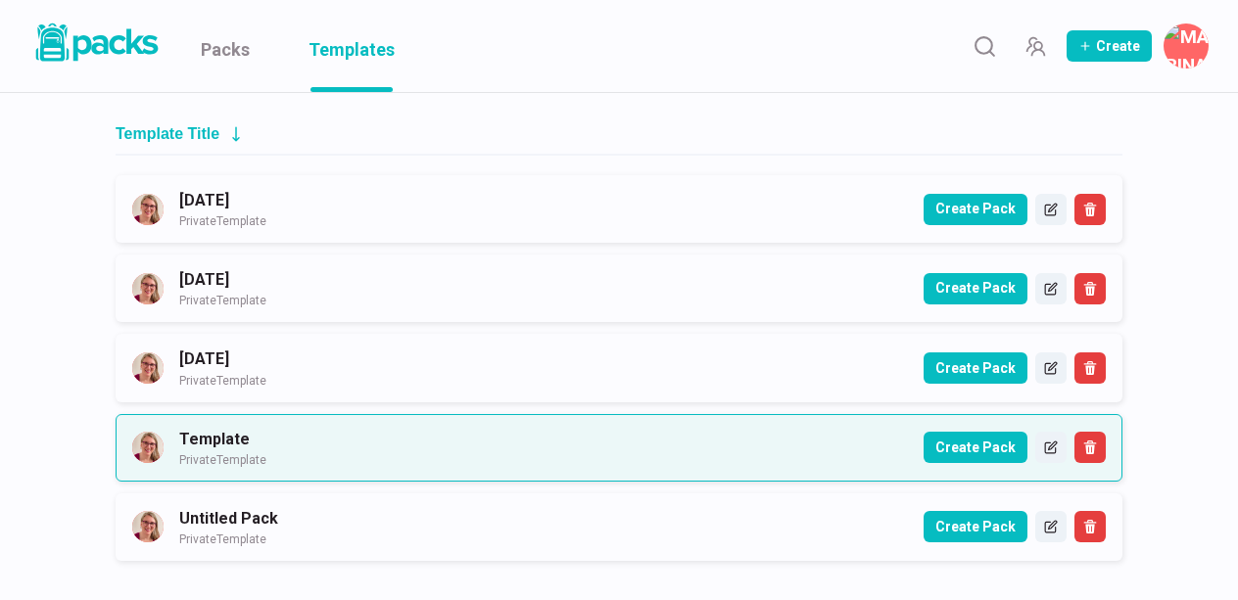
click at [224, 440] on link "Template Template Private Template" at bounding box center [378, 448] width 398 height 42
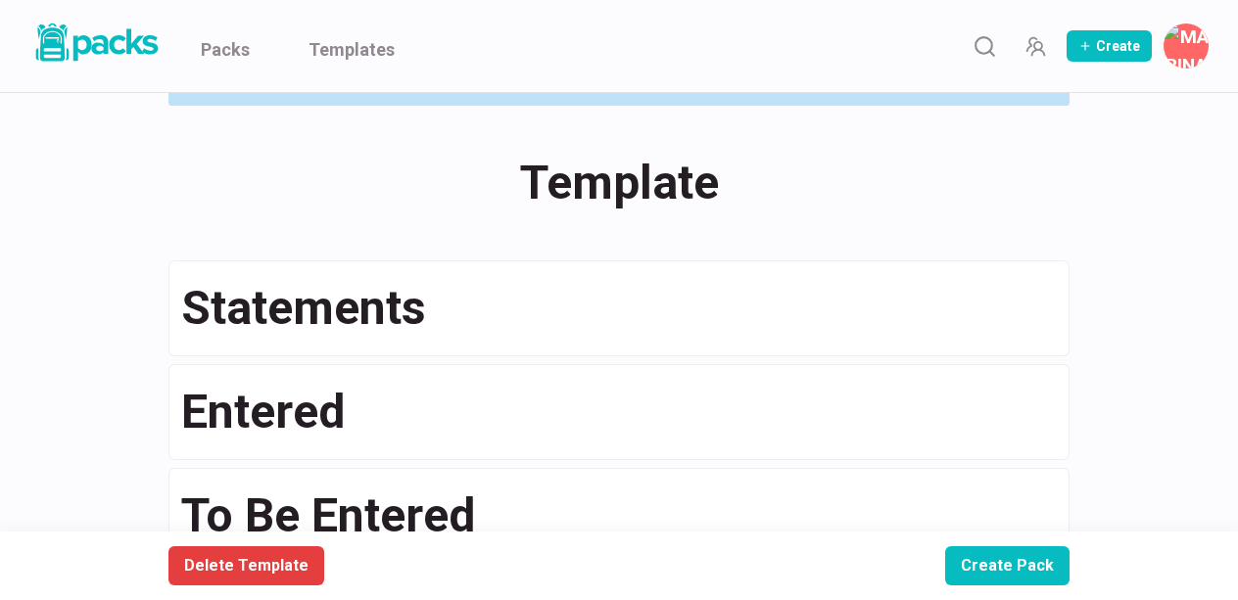
scroll to position [100, 0]
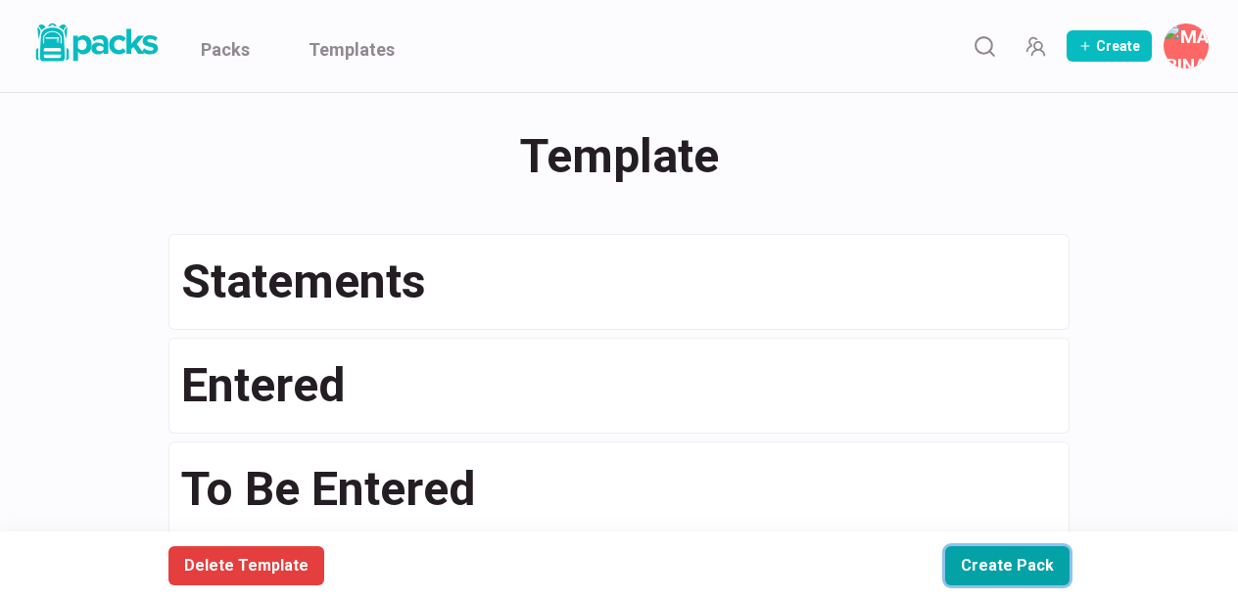
click at [1023, 561] on button "Create Pack" at bounding box center [1007, 565] width 124 height 39
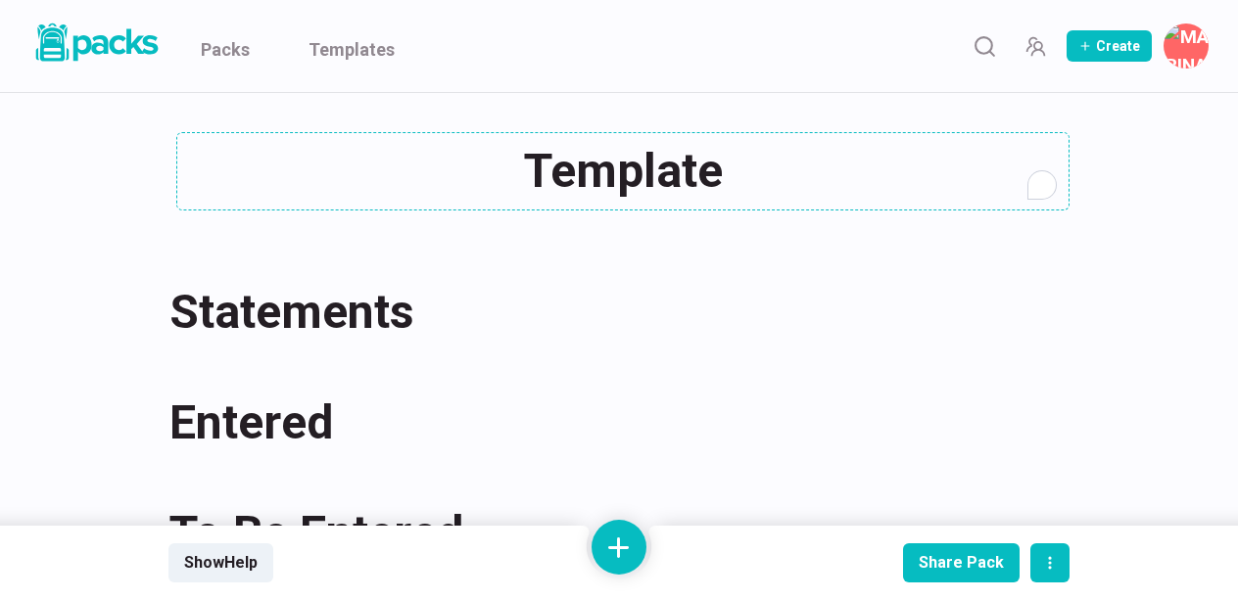
click at [679, 185] on div "Template Template" at bounding box center [618, 171] width 901 height 78
drag, startPoint x: 738, startPoint y: 174, endPoint x: 389, endPoint y: 166, distance: 349.6
click at [389, 166] on textarea "Template" at bounding box center [622, 171] width 893 height 78
type textarea "June 2025"
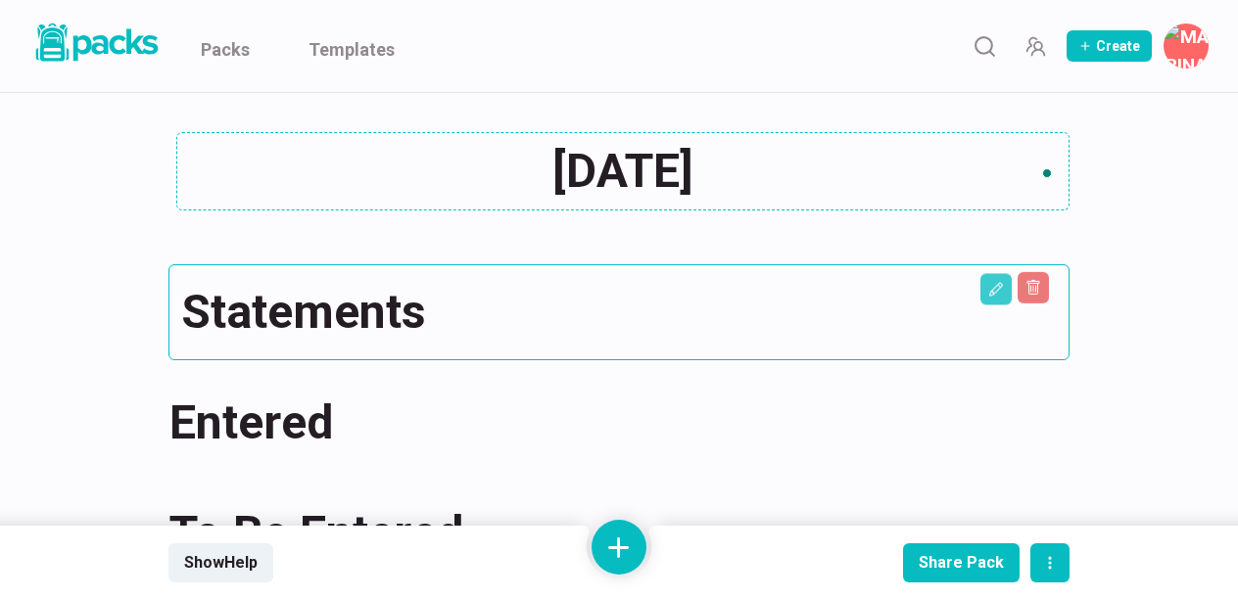
click at [437, 334] on h1 "Statements" at bounding box center [618, 312] width 875 height 70
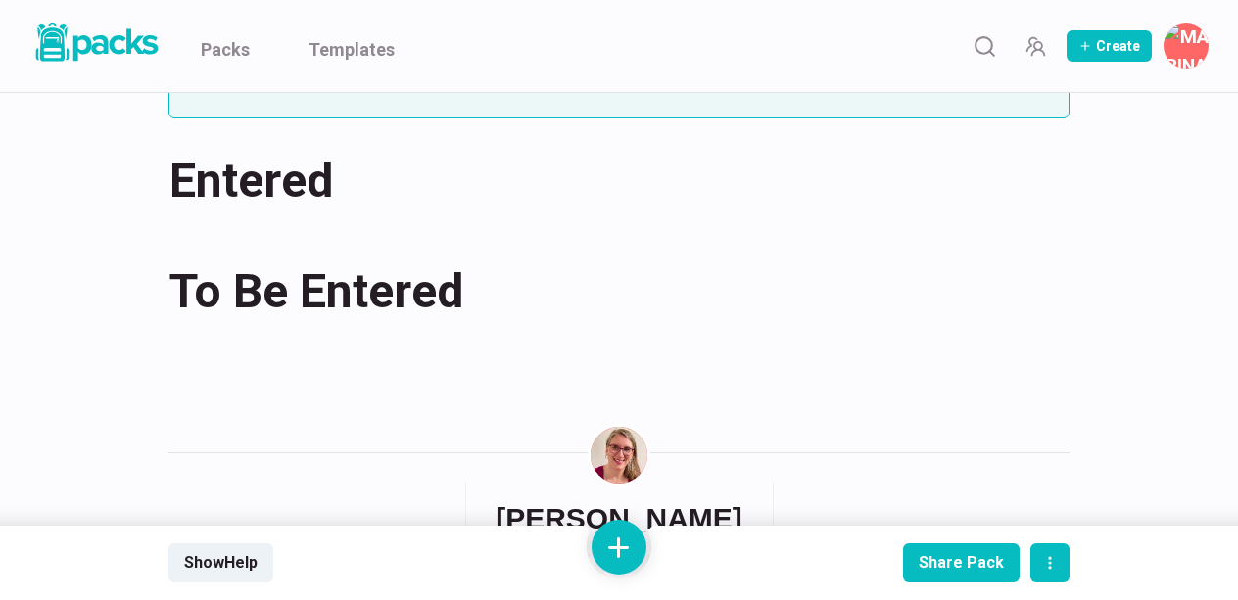
scroll to position [242, 0]
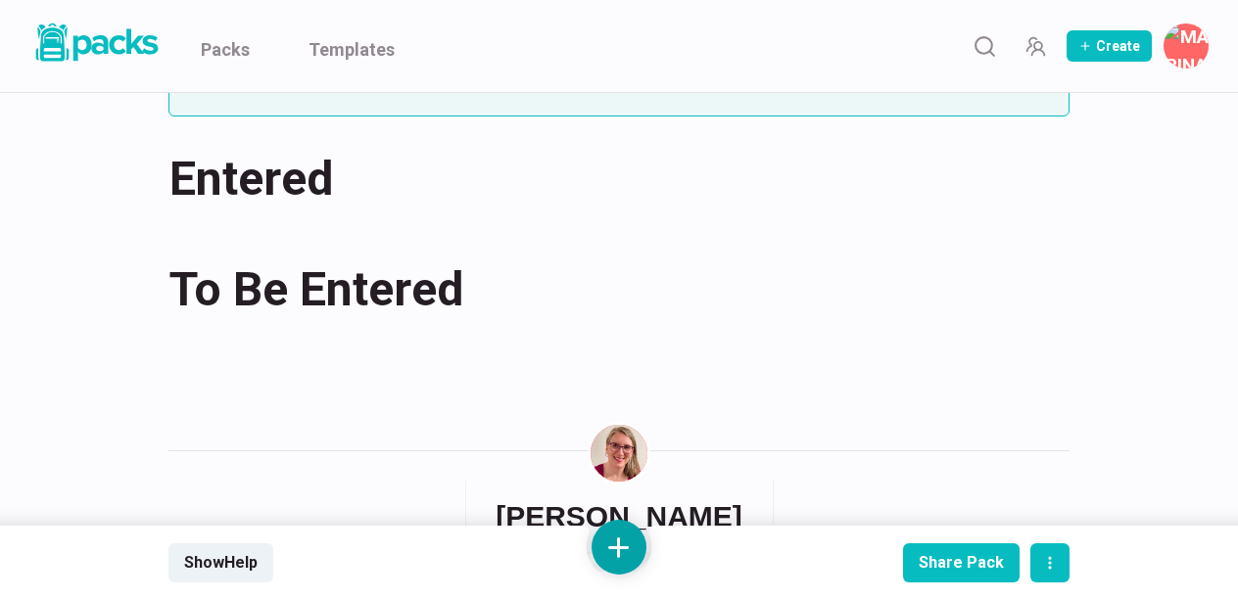
click at [622, 547] on button at bounding box center [618, 547] width 55 height 55
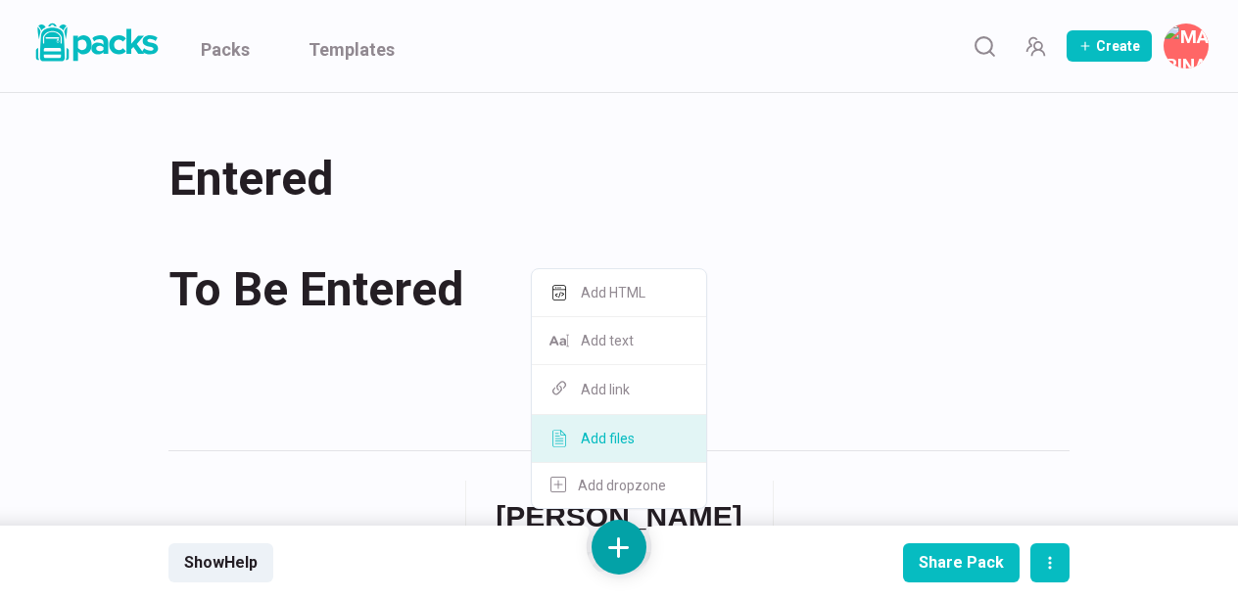
click at [649, 441] on button "Add files" at bounding box center [619, 439] width 174 height 48
